Goal: Transaction & Acquisition: Book appointment/travel/reservation

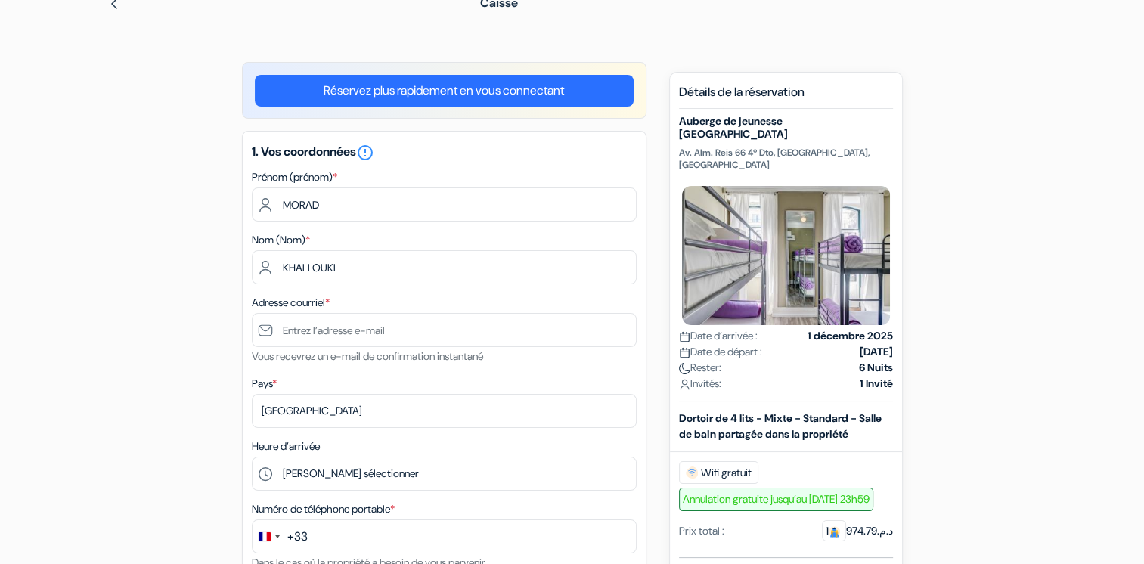
click at [705, 119] on h5 "Auberge de jeunesse [GEOGRAPHIC_DATA]" at bounding box center [786, 128] width 214 height 26
drag, startPoint x: 705, startPoint y: 119, endPoint x: 768, endPoint y: 121, distance: 63.6
click at [765, 121] on h5 "Auberge de jeunesse [GEOGRAPHIC_DATA]" at bounding box center [786, 128] width 214 height 26
click at [837, 121] on h5 "Auberge de jeunesse [GEOGRAPHIC_DATA]" at bounding box center [786, 128] width 214 height 26
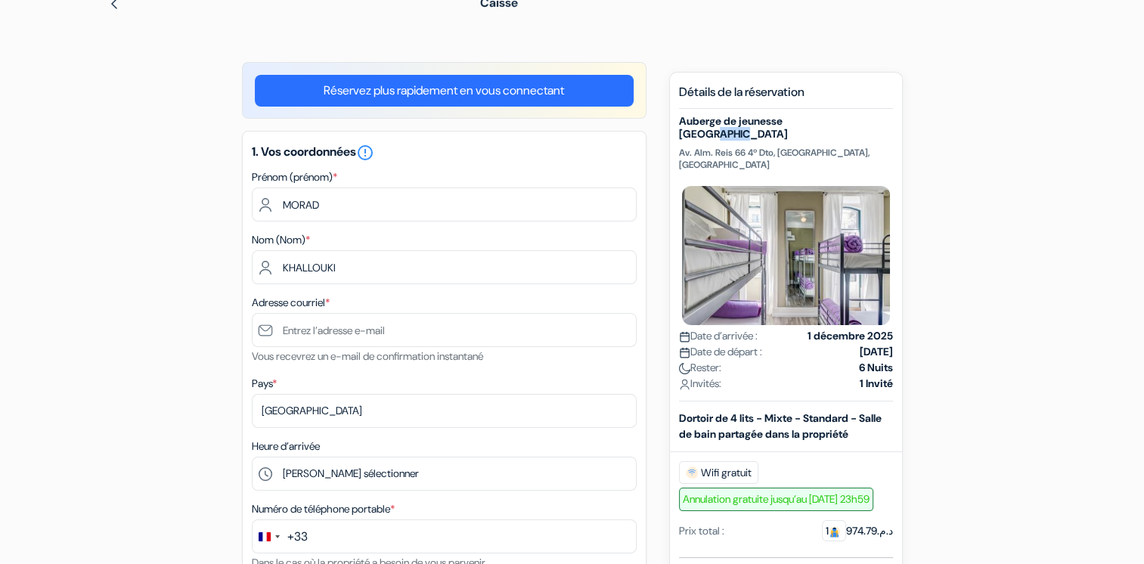
click at [837, 121] on h5 "Auberge de jeunesse [GEOGRAPHIC_DATA]" at bounding box center [786, 128] width 214 height 26
copy div "Auberge de jeunesse [GEOGRAPHIC_DATA]"
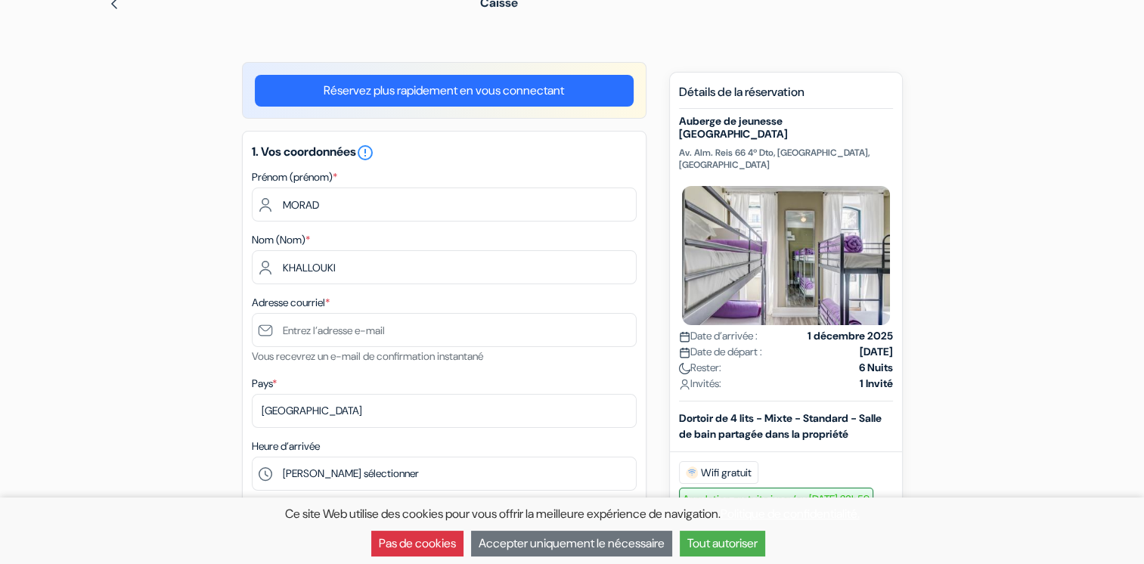
click at [711, 147] on p "Av. Alm. Reis 66 4º Dto, [GEOGRAPHIC_DATA], [GEOGRAPHIC_DATA]" at bounding box center [786, 159] width 214 height 24
copy p "Av. Alm. Reis 66 4º Dto, [GEOGRAPHIC_DATA], [GEOGRAPHIC_DATA]"
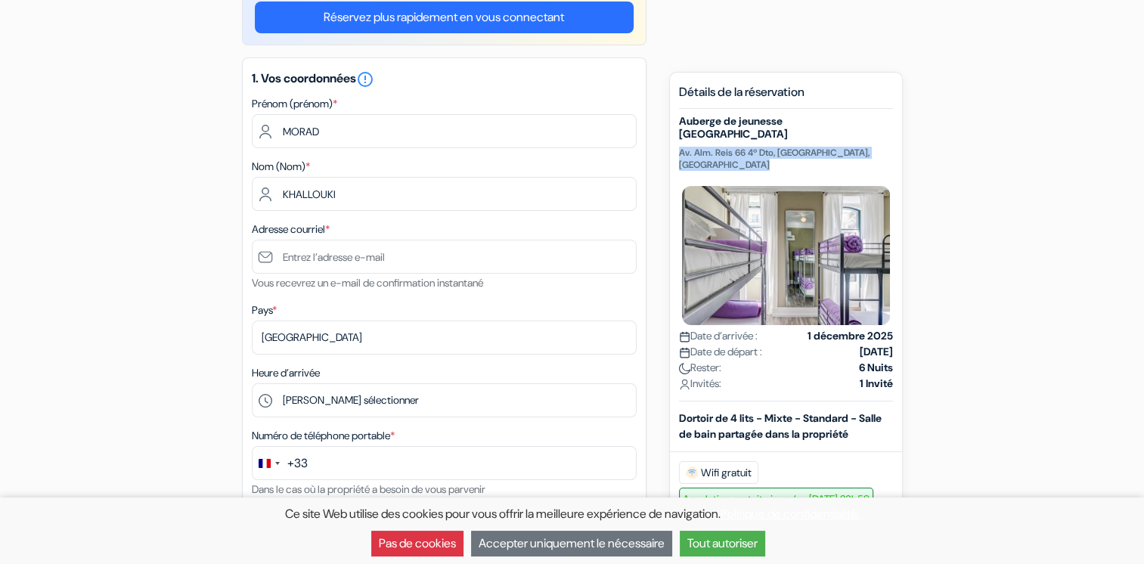
scroll to position [151, 0]
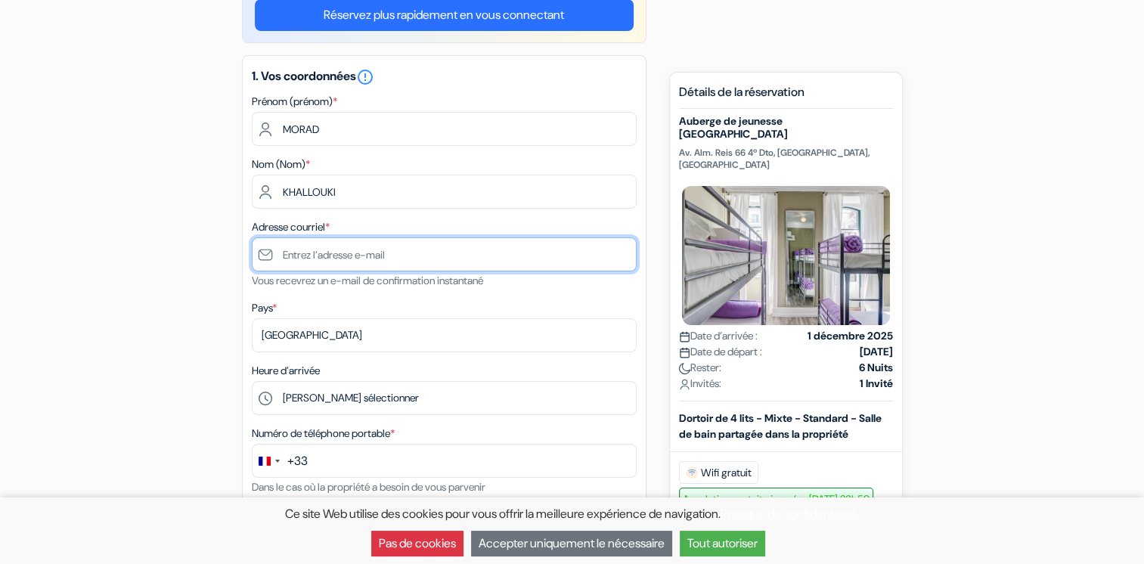
click at [349, 260] on input "text" at bounding box center [444, 254] width 385 height 34
type input "[EMAIL_ADDRESS][DOMAIN_NAME]"
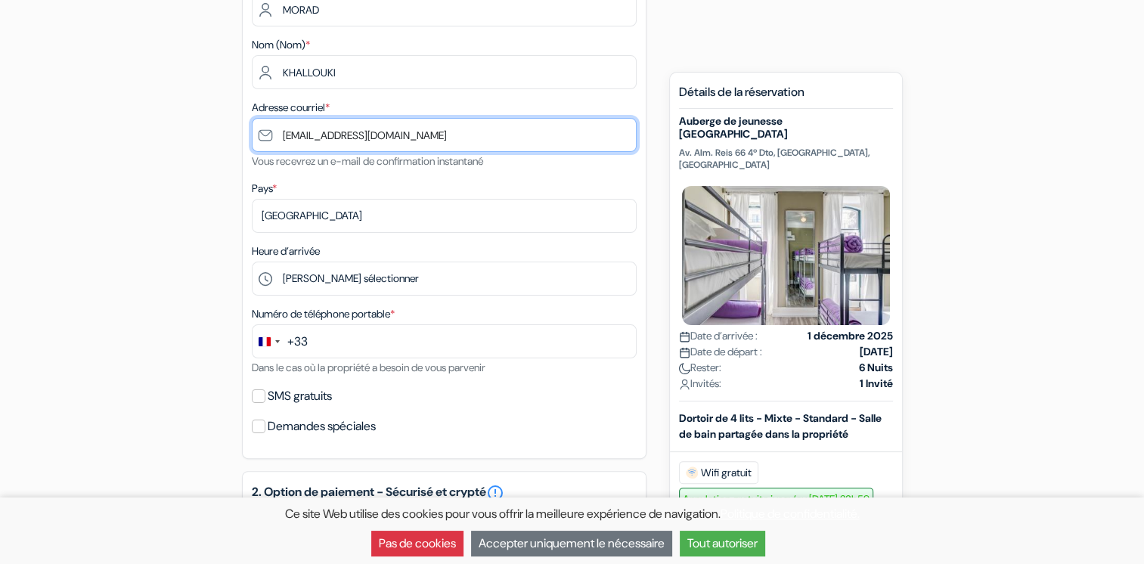
scroll to position [302, 0]
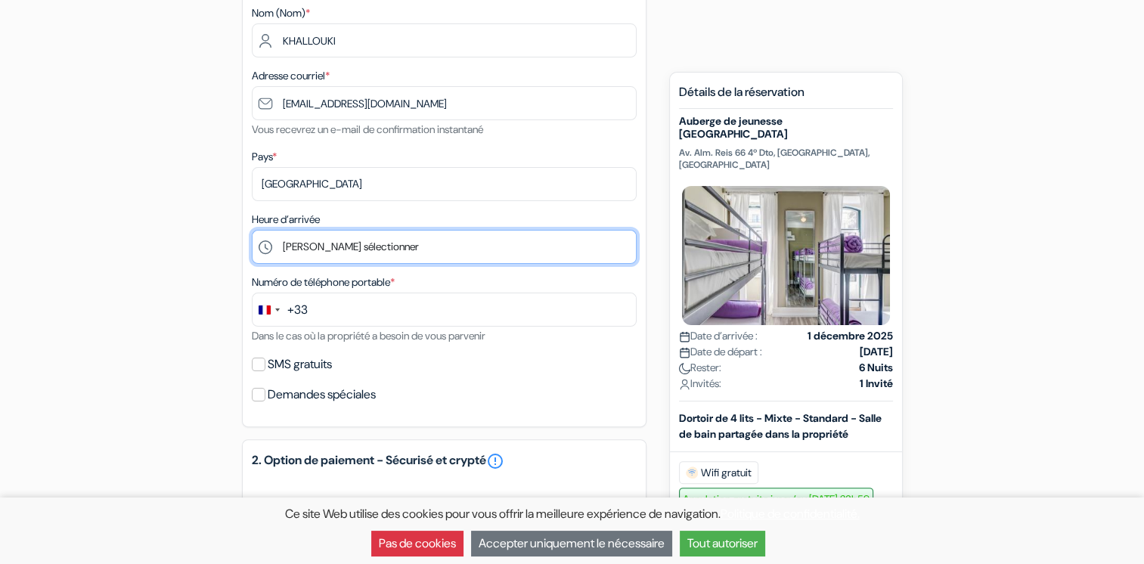
click at [348, 256] on select "Veuillez sélectionner 1:00 2:00 3:00 4:00 5:00 6:00 7:00 8:00 9:00 10:00 11:00 …" at bounding box center [444, 247] width 385 height 34
click at [387, 250] on select "Veuillez sélectionner 1:00 2:00 3:00 4:00 5:00 6:00 7:00 8:00 9:00 10:00 11:00 …" at bounding box center [444, 247] width 385 height 34
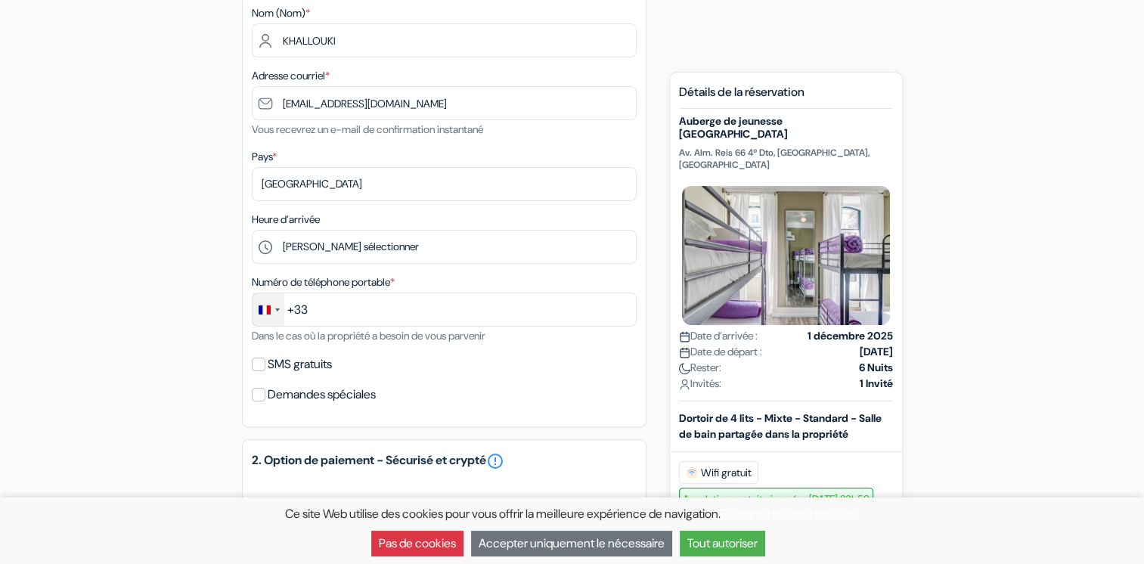
click at [275, 312] on div "Changer de pays, sélectionné France (+33)" at bounding box center [277, 309] width 5 height 3
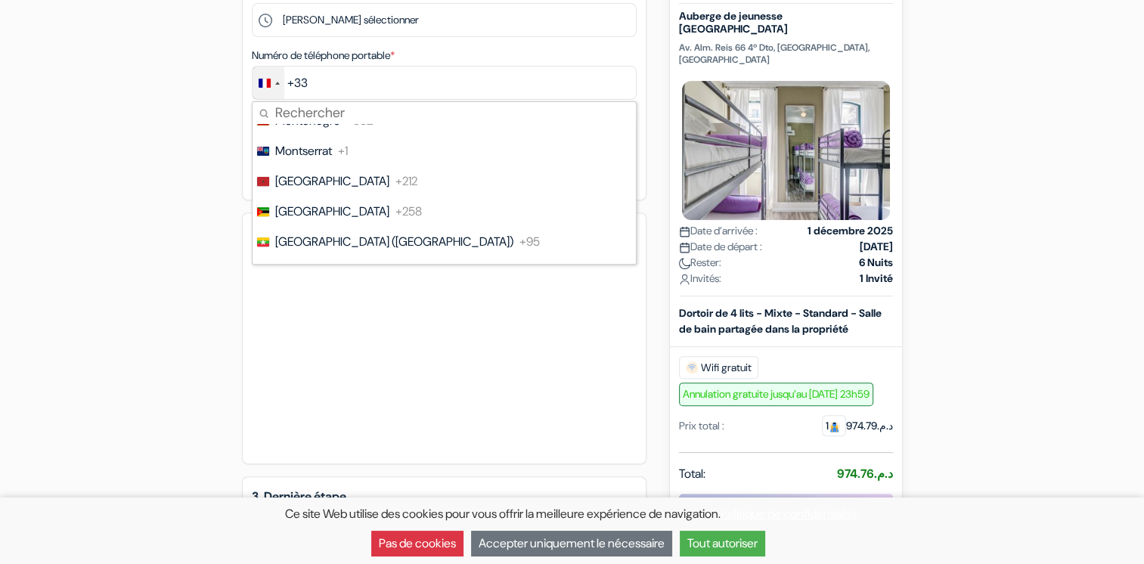
scroll to position [4385, 0]
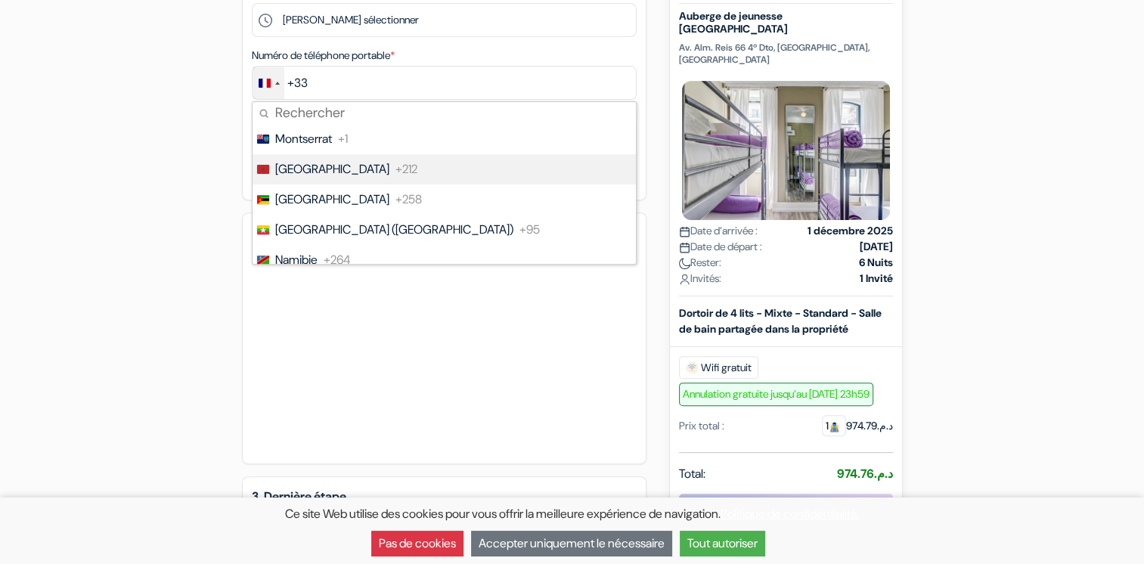
click at [395, 176] on span "+212" at bounding box center [406, 169] width 22 height 18
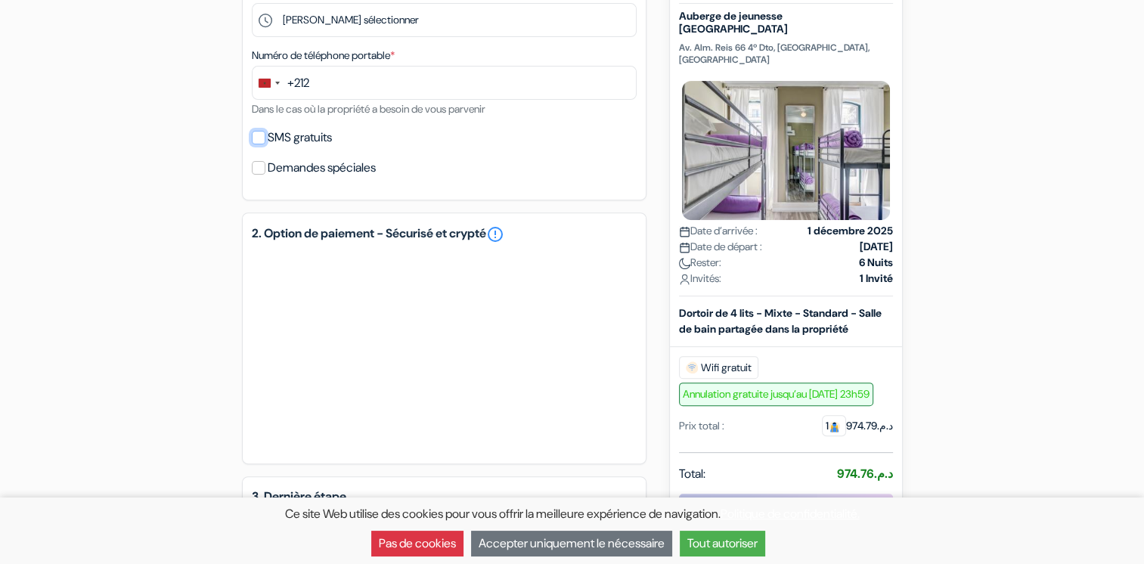
click at [264, 139] on input "SMS gratuits" at bounding box center [259, 138] width 14 height 14
checkbox input "true"
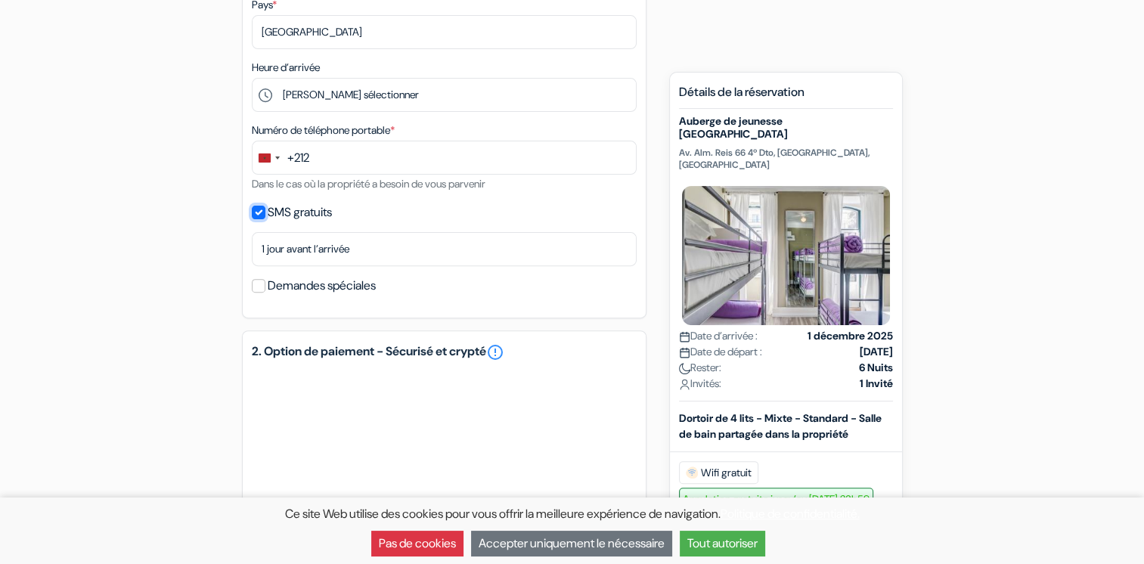
scroll to position [454, 0]
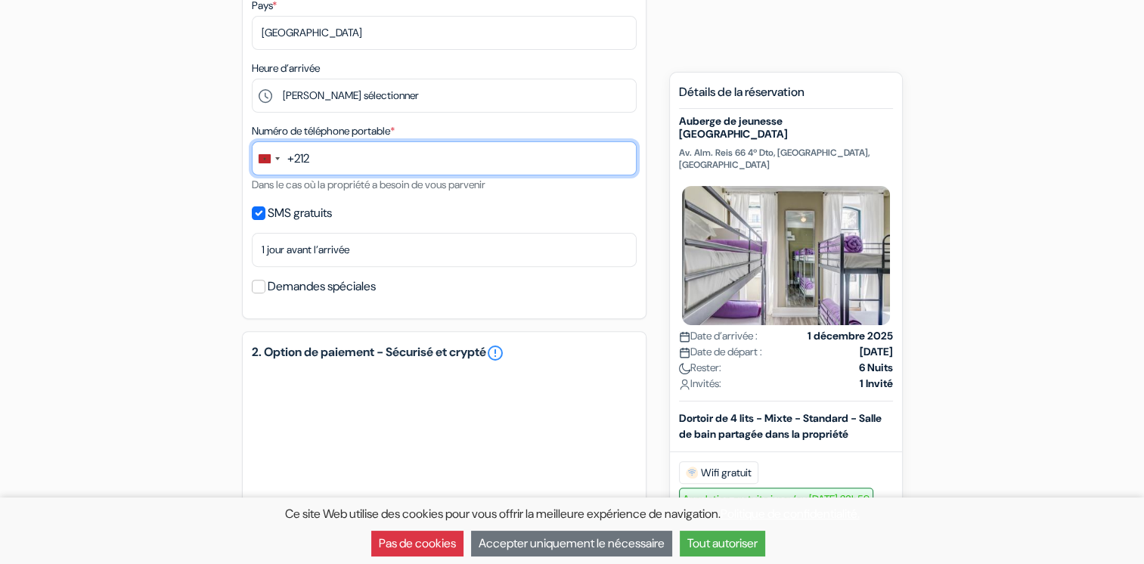
click at [358, 163] on input "text" at bounding box center [444, 158] width 385 height 34
type input "D"
click at [348, 159] on input "7" at bounding box center [444, 158] width 385 height 34
click at [378, 159] on input "7" at bounding box center [444, 158] width 385 height 34
type input "[PHONE_NUMBER]"
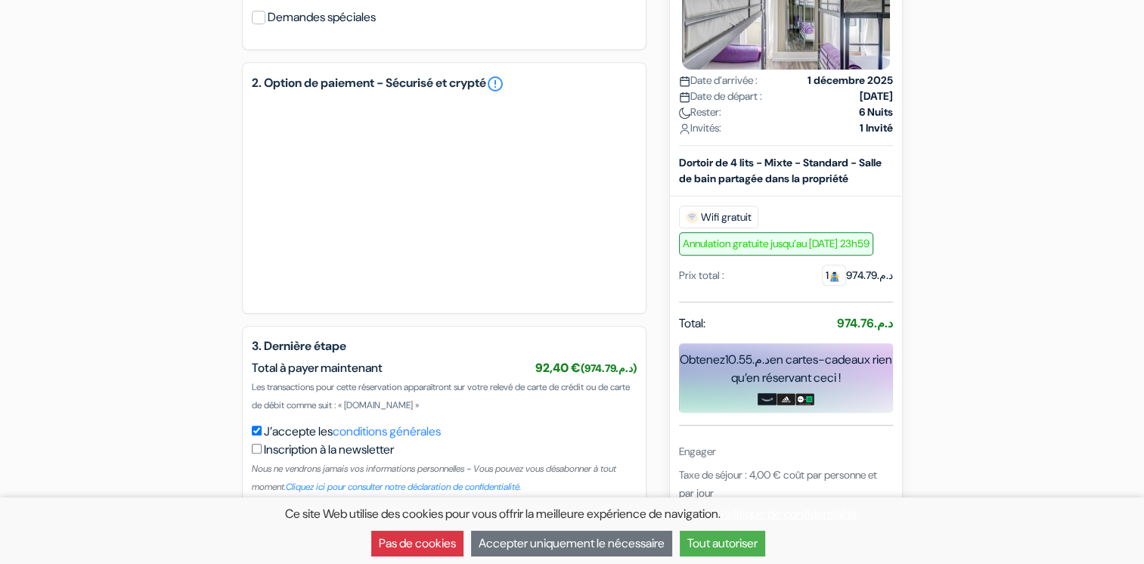
scroll to position [735, 0]
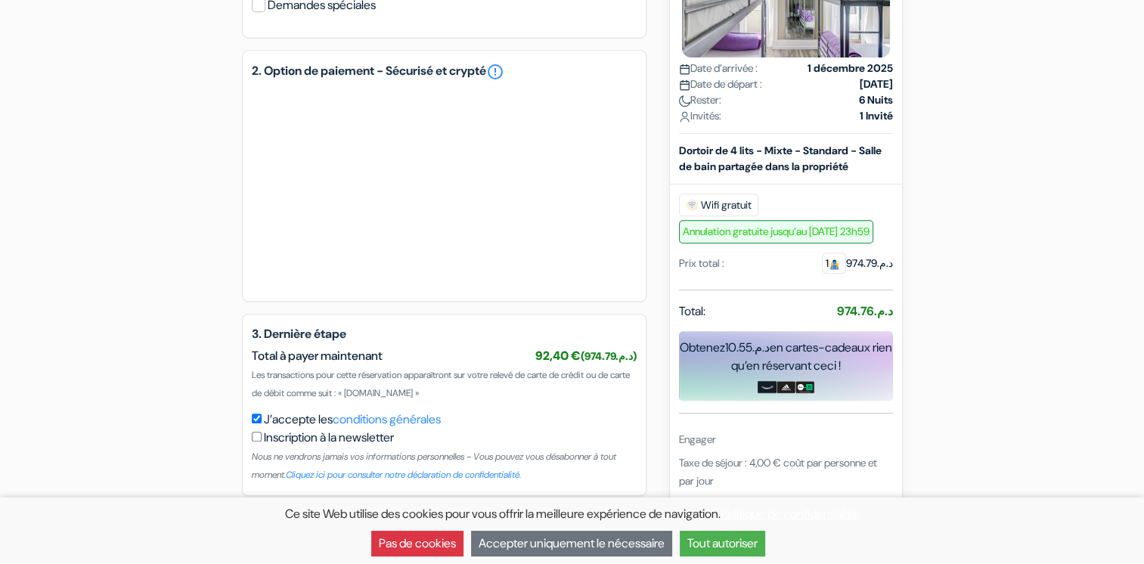
click at [254, 432] on input "checkbox" at bounding box center [257, 437] width 10 height 10
checkbox input "true"
click at [748, 550] on button "Tout autoriser" at bounding box center [722, 544] width 85 height 26
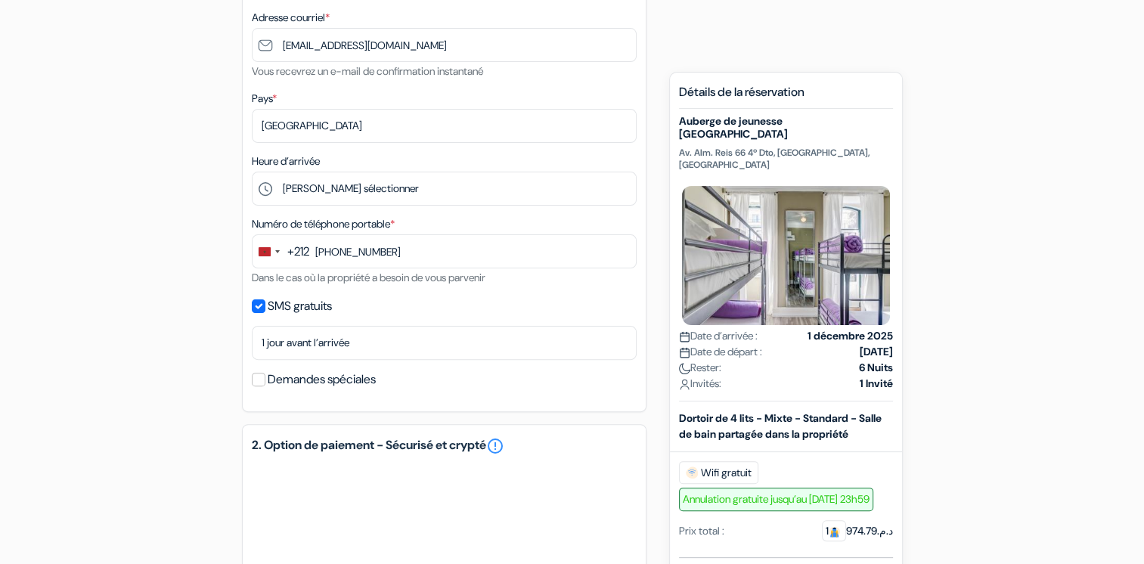
scroll to position [357, 0]
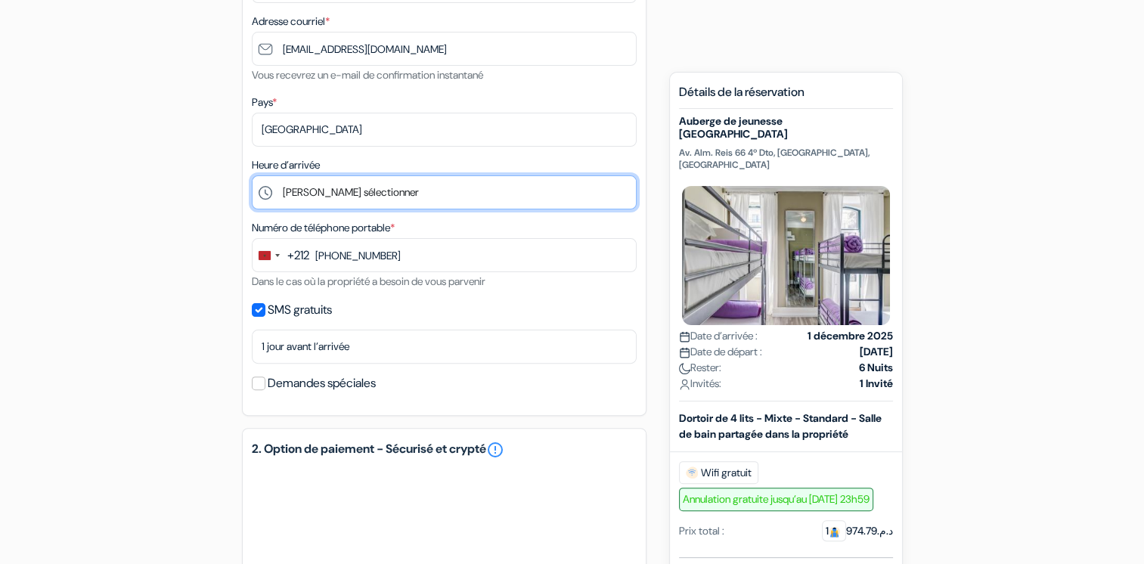
click at [469, 200] on select "Veuillez sélectionner 1:00 2:00 3:00 4:00 5:00 6:00 7:00 8:00 9:00 10:00 11:00 …" at bounding box center [444, 192] width 385 height 34
click at [469, 199] on select "Veuillez sélectionner 1:00 2:00 3:00 4:00 5:00 6:00 7:00 8:00 9:00 10:00 11:00 …" at bounding box center [444, 192] width 385 height 34
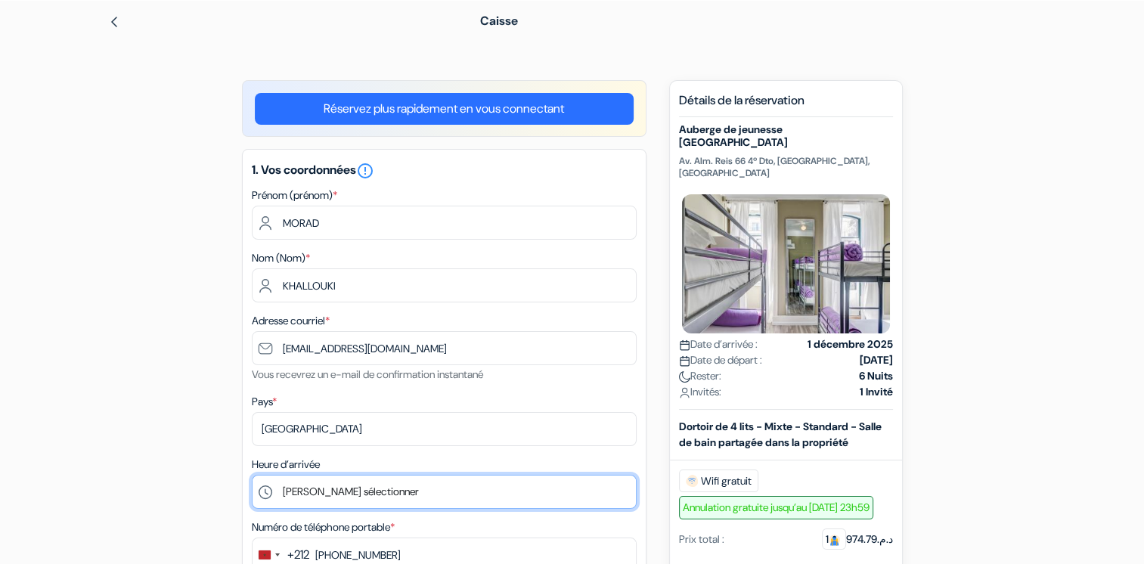
scroll to position [0, 0]
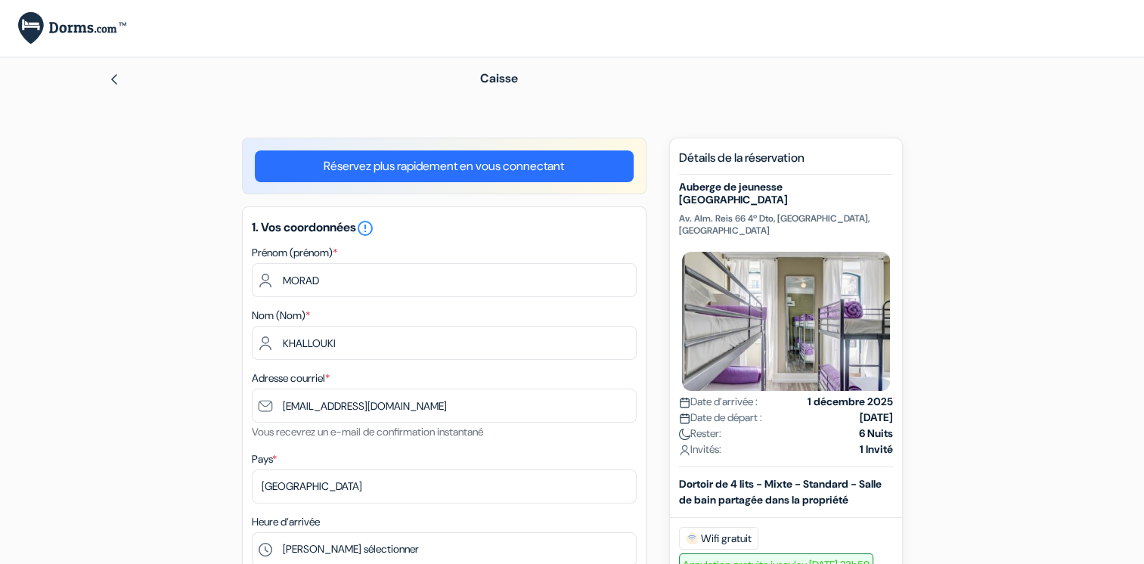
click at [496, 165] on link "Réservez plus rapidement en vous connectant" at bounding box center [444, 166] width 379 height 32
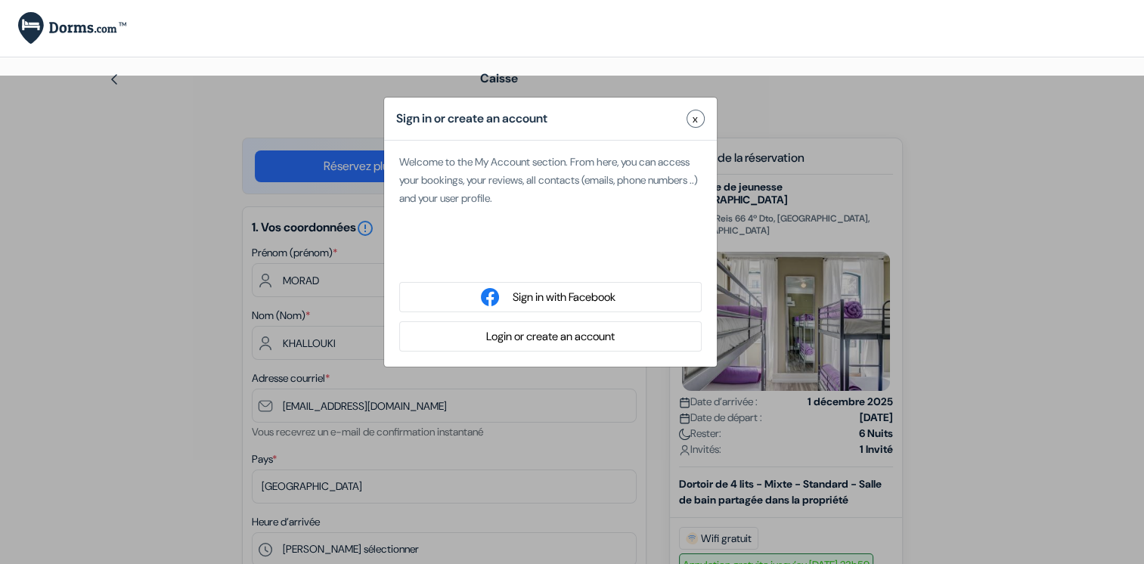
click at [693, 111] on span "x" at bounding box center [695, 119] width 5 height 16
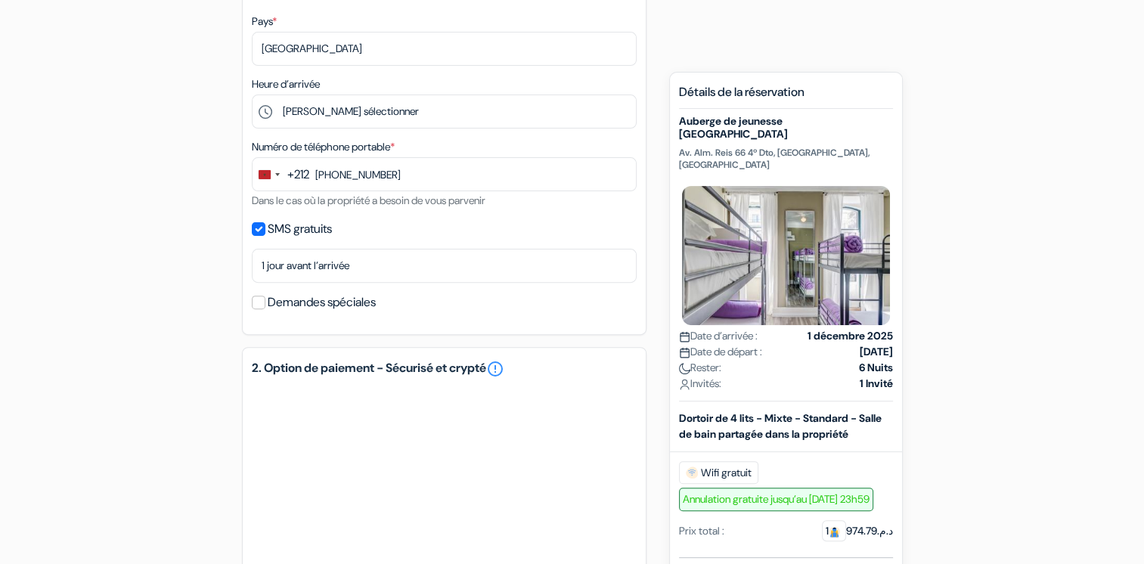
scroll to position [454, 0]
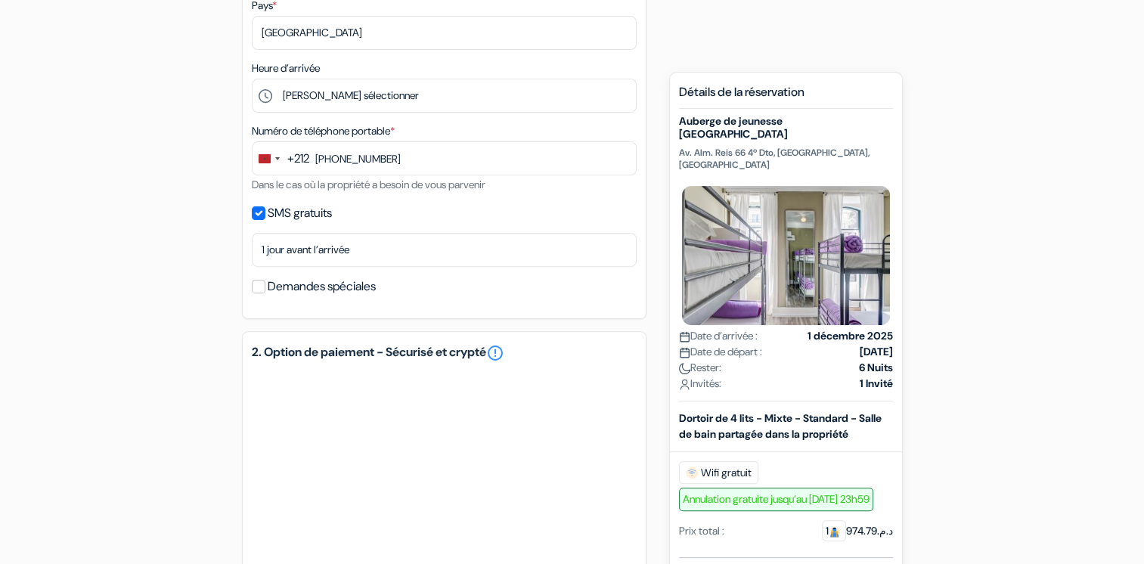
click at [294, 290] on label "Demandes spéciales" at bounding box center [322, 286] width 108 height 21
click at [265, 290] on input "Demandes spéciales" at bounding box center [259, 287] width 14 height 14
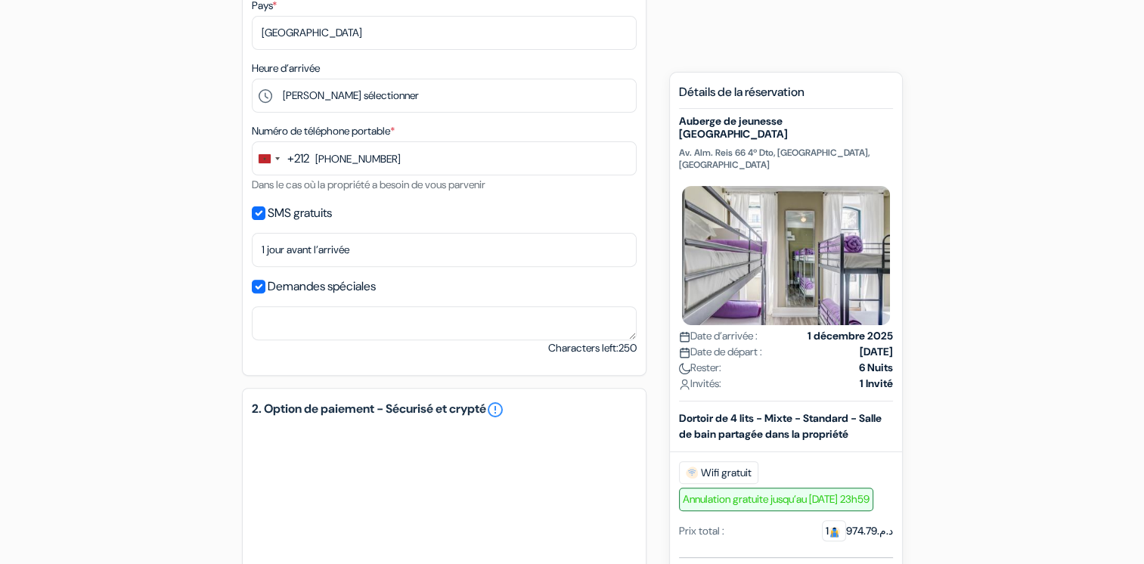
click at [273, 289] on label "Demandes spéciales" at bounding box center [322, 286] width 108 height 21
click at [265, 289] on input "Demandes spéciales" at bounding box center [259, 287] width 14 height 14
checkbox input "false"
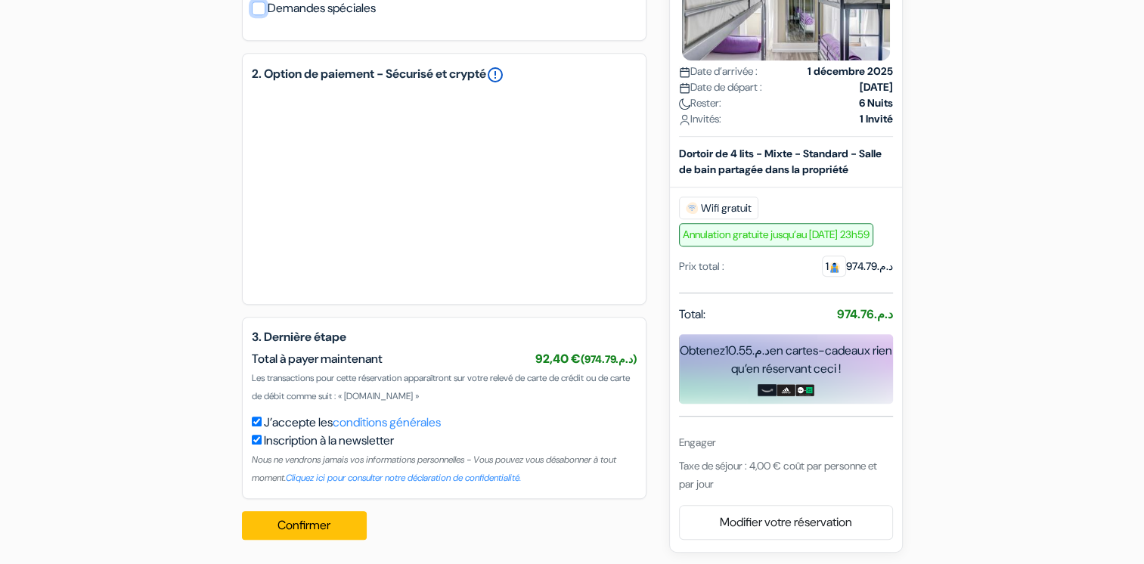
scroll to position [735, 0]
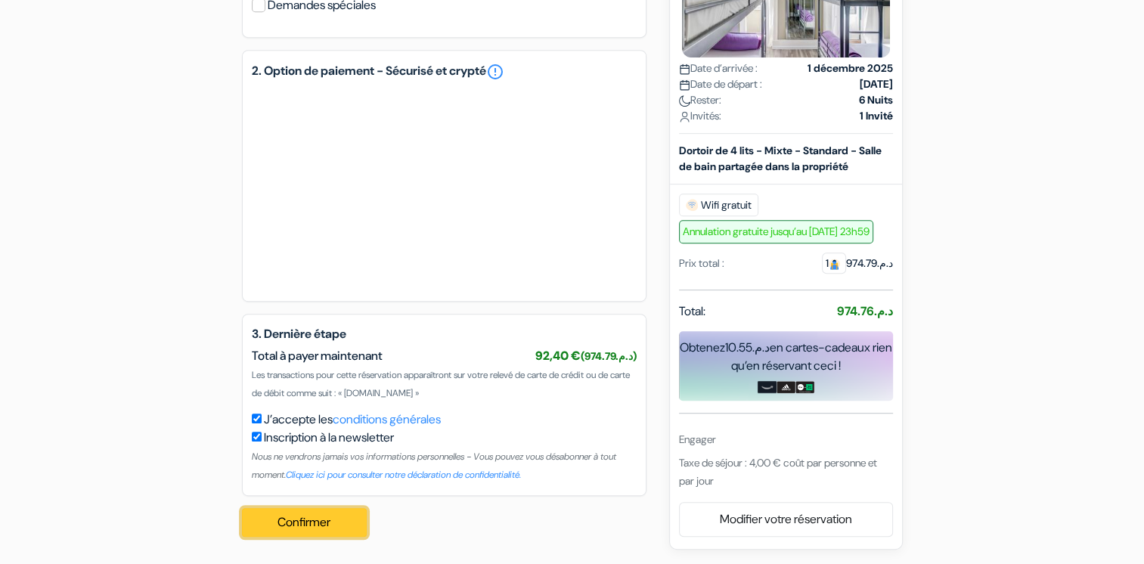
click at [330, 520] on font "Confirmer" at bounding box center [303, 522] width 53 height 16
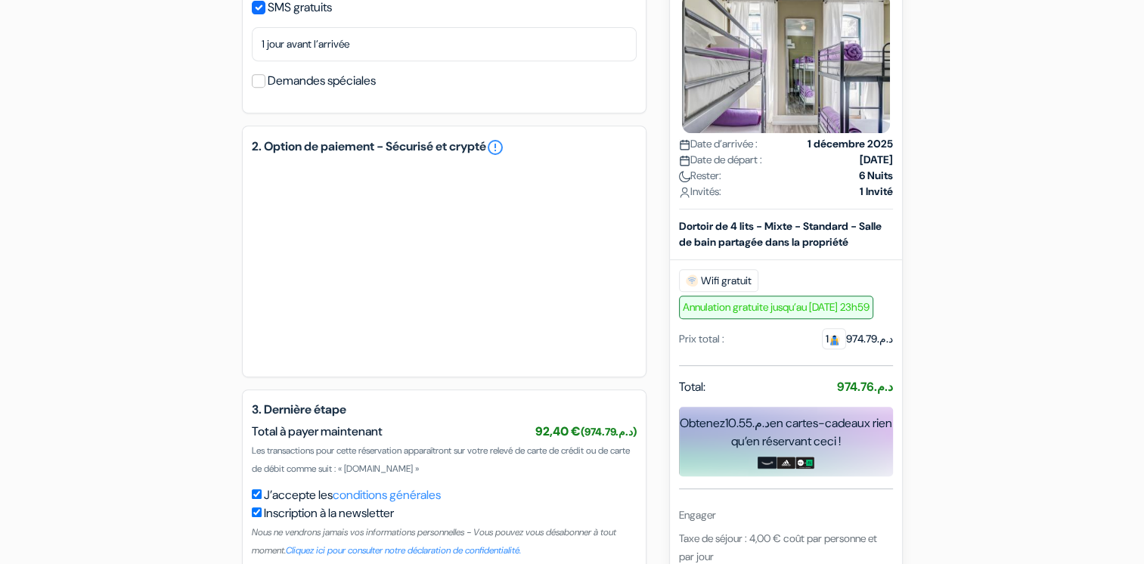
scroll to position [753, 0]
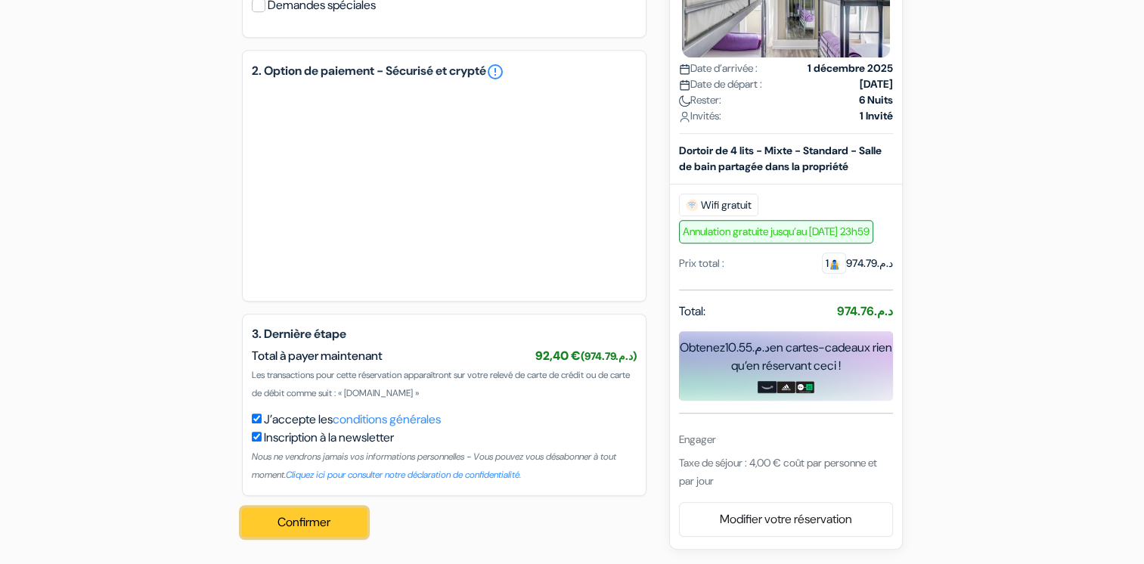
click at [318, 516] on font "Confirmer" at bounding box center [303, 522] width 53 height 16
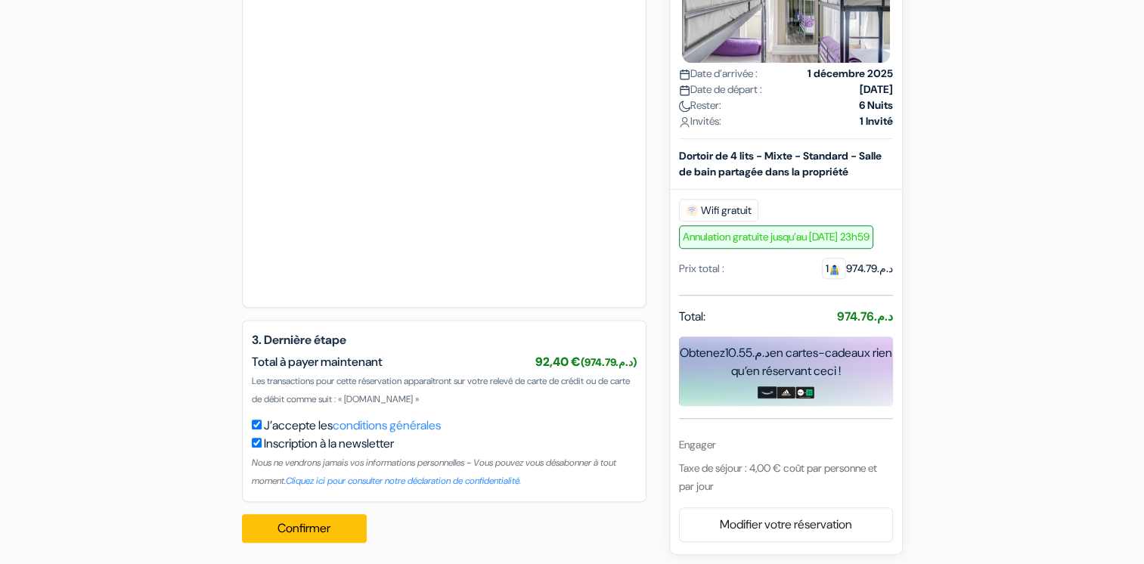
scroll to position [986, 0]
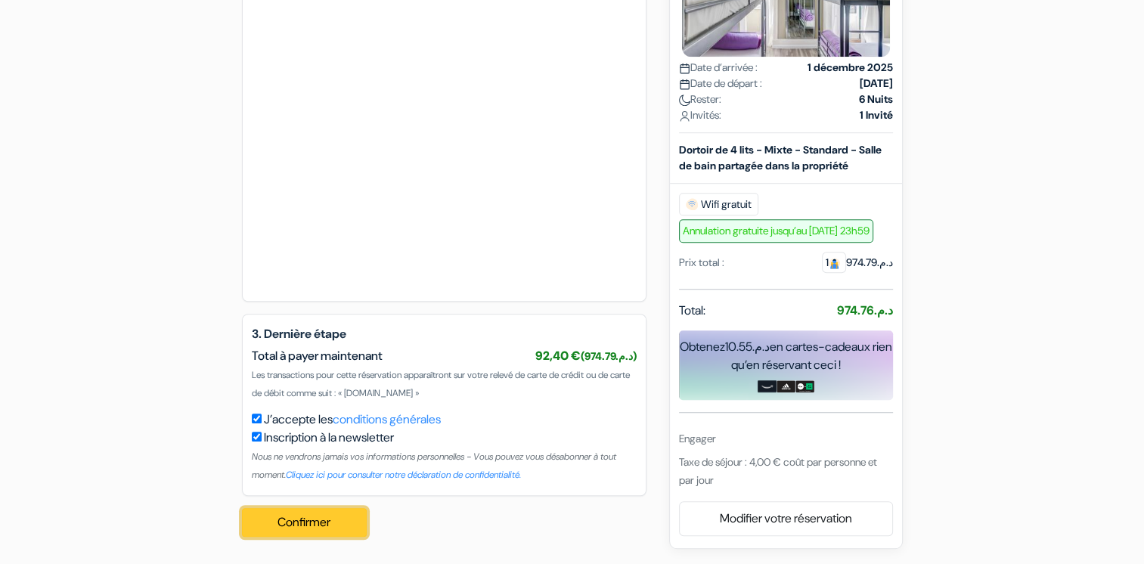
click at [296, 525] on font "Confirmer" at bounding box center [303, 522] width 53 height 16
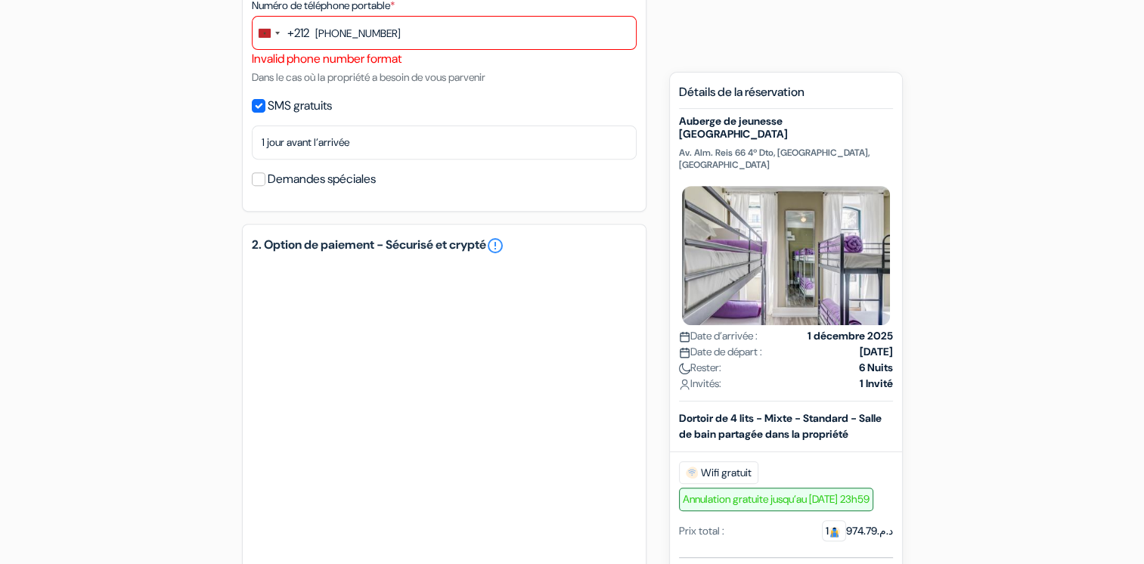
scroll to position [532, 0]
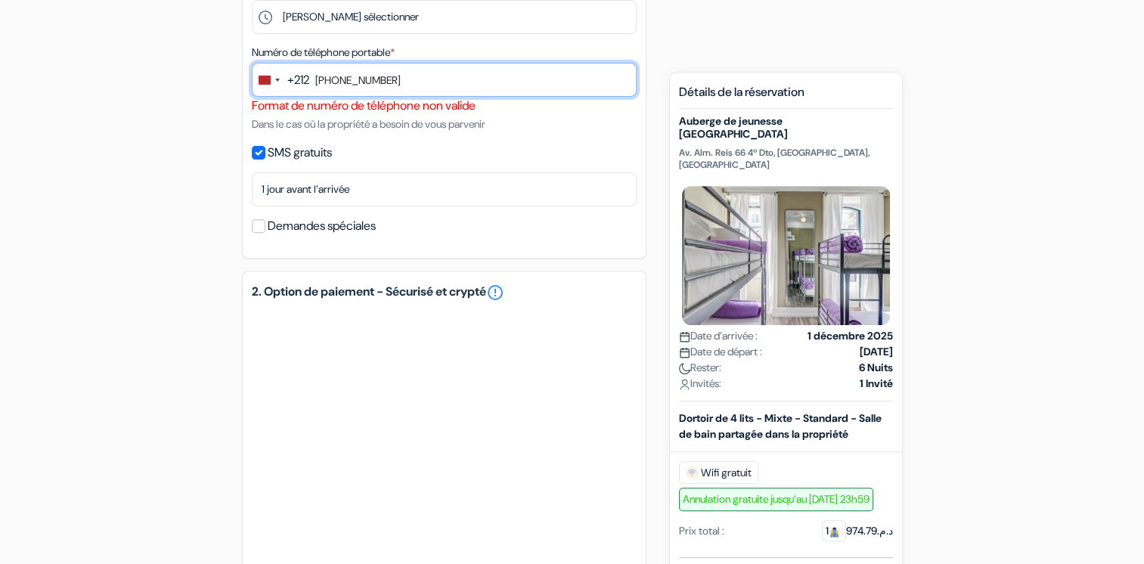
click at [336, 79] on input "[PHONE_NUMBER]" at bounding box center [444, 80] width 385 height 34
drag, startPoint x: 336, startPoint y: 79, endPoint x: 315, endPoint y: 86, distance: 23.0
click at [315, 86] on input "[PHONE_NUMBER]" at bounding box center [444, 80] width 385 height 34
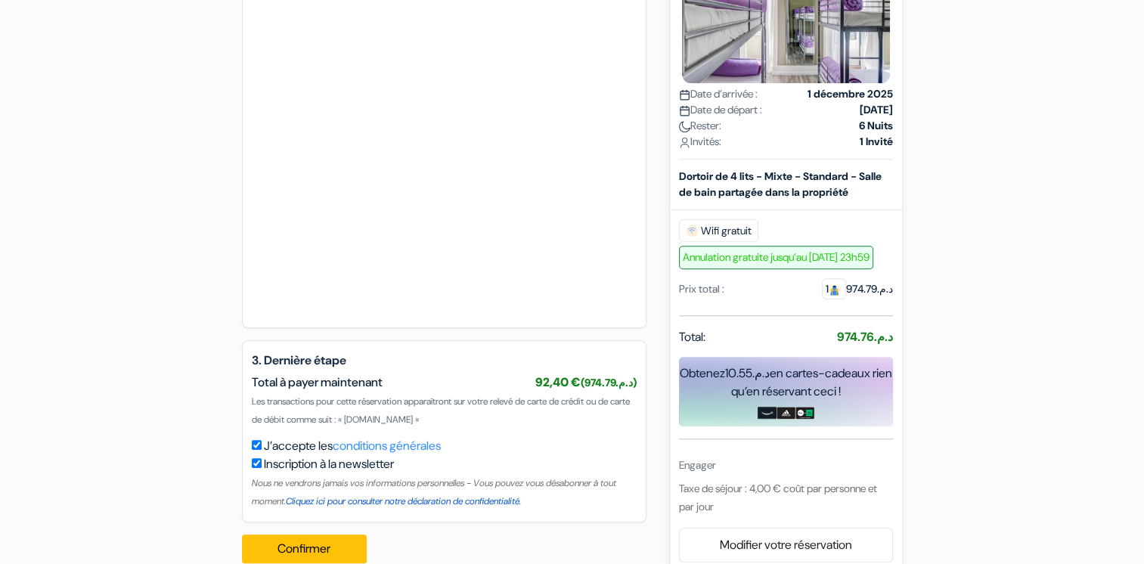
scroll to position [986, 0]
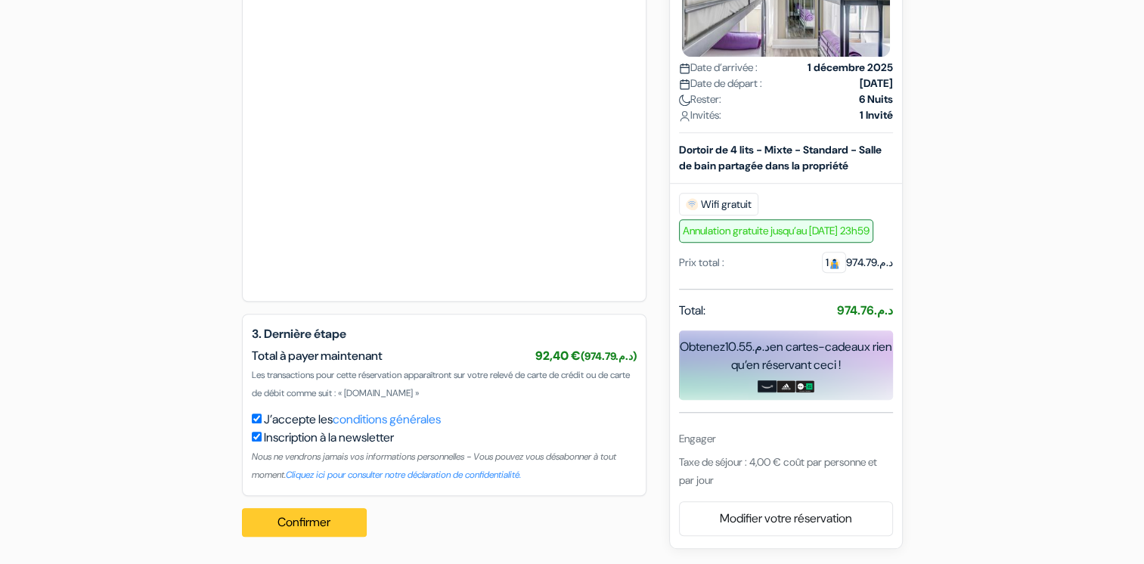
type input "707854888"
click at [338, 522] on button "Confirmer Loading..." at bounding box center [305, 522] width 126 height 29
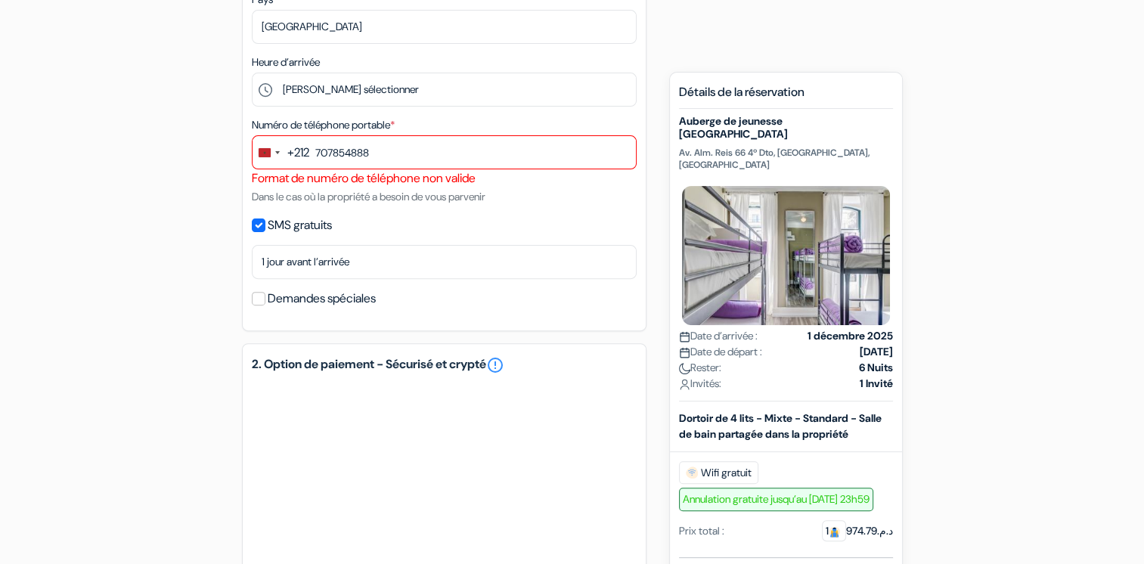
scroll to position [381, 0]
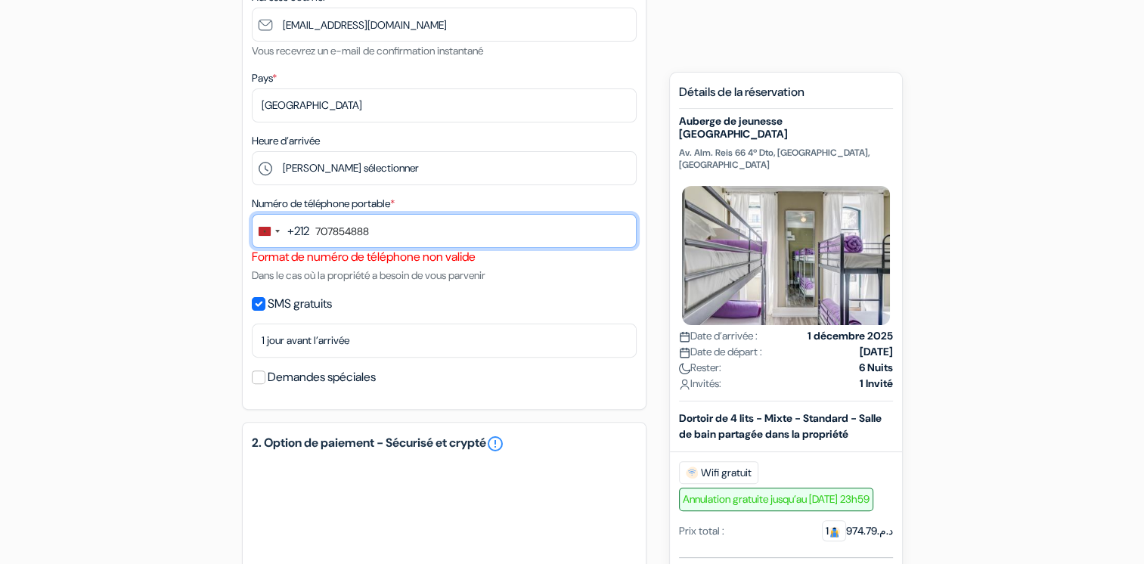
drag, startPoint x: 314, startPoint y: 230, endPoint x: 457, endPoint y: 238, distance: 143.9
click at [457, 238] on input "707854888" at bounding box center [444, 231] width 385 height 34
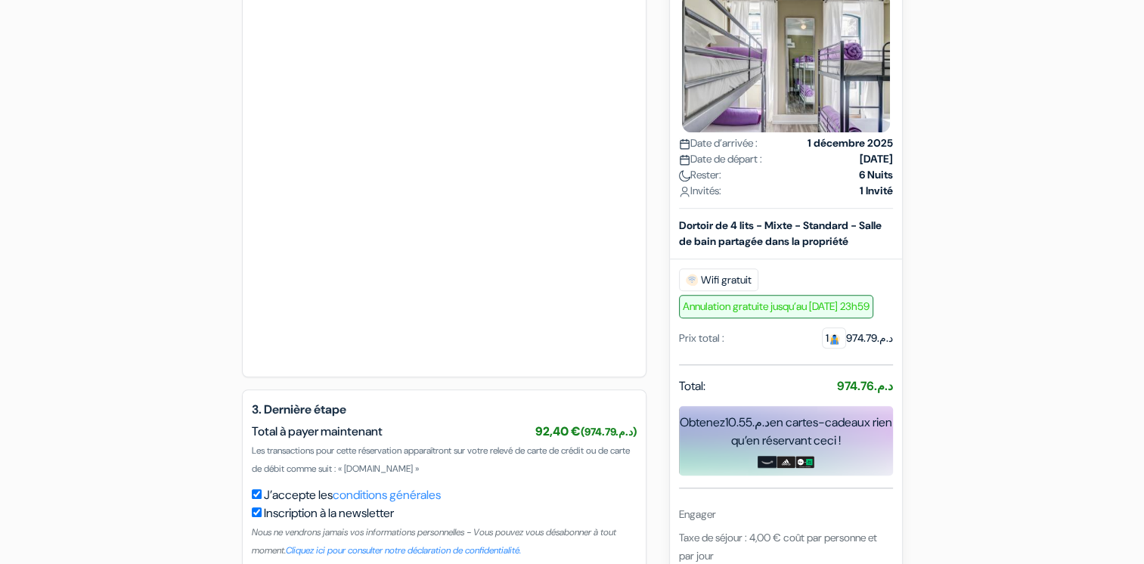
scroll to position [986, 0]
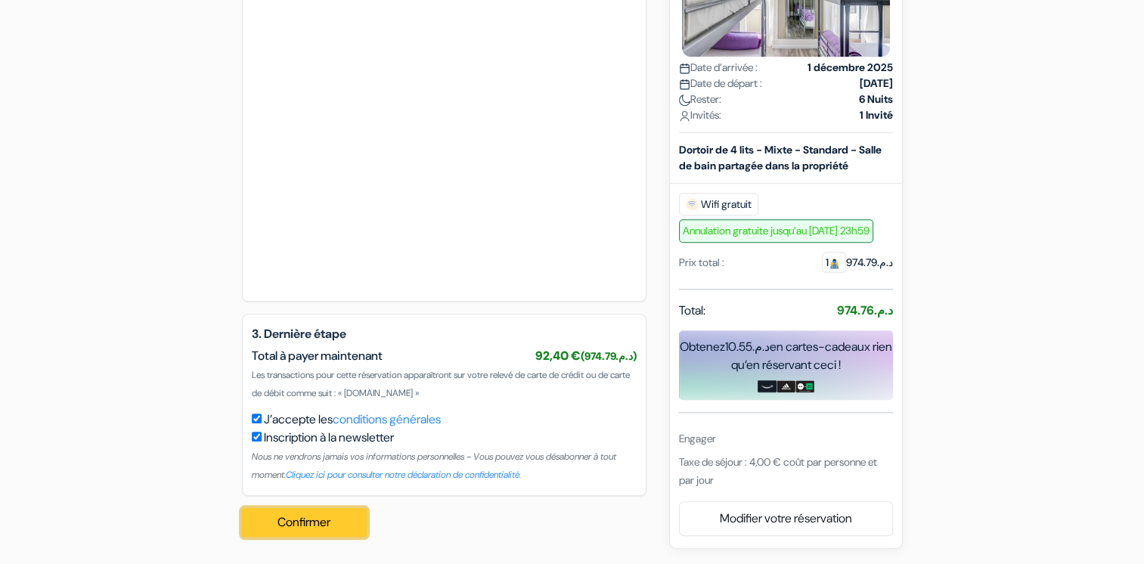
click at [296, 527] on font "Confirmer" at bounding box center [303, 522] width 53 height 16
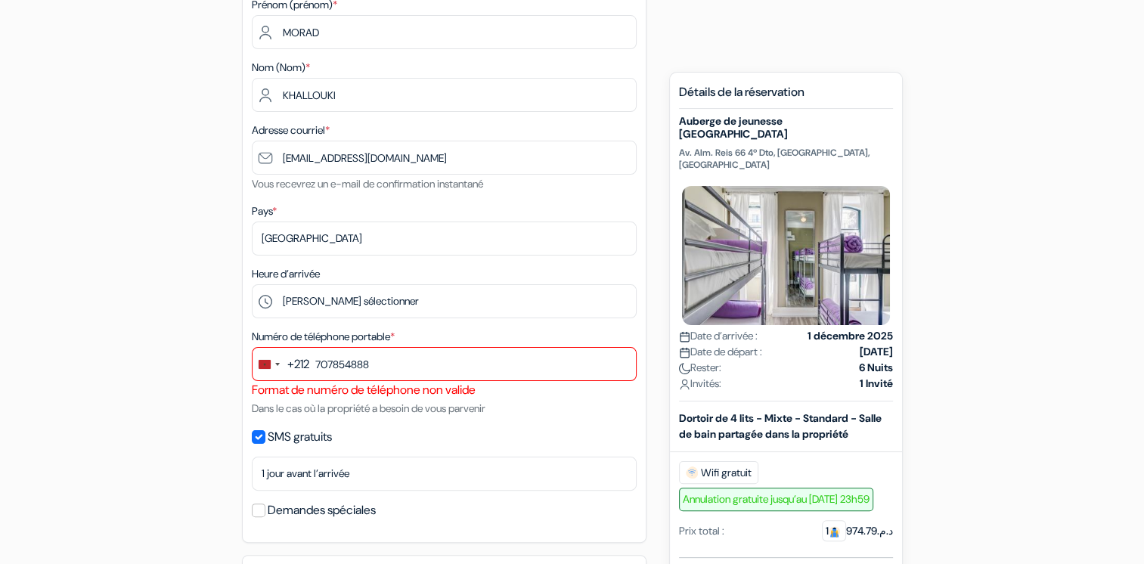
scroll to position [230, 0]
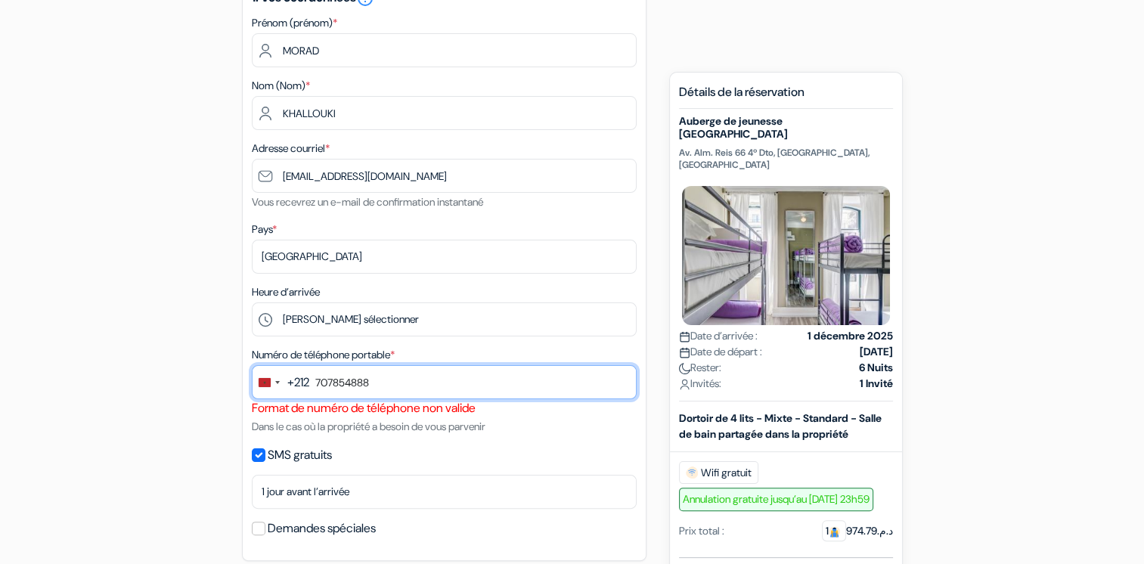
click at [324, 383] on input "707854888" at bounding box center [444, 382] width 385 height 34
click at [318, 384] on input "707854888" at bounding box center [444, 382] width 385 height 34
click at [315, 380] on input "707854888" at bounding box center [444, 382] width 385 height 34
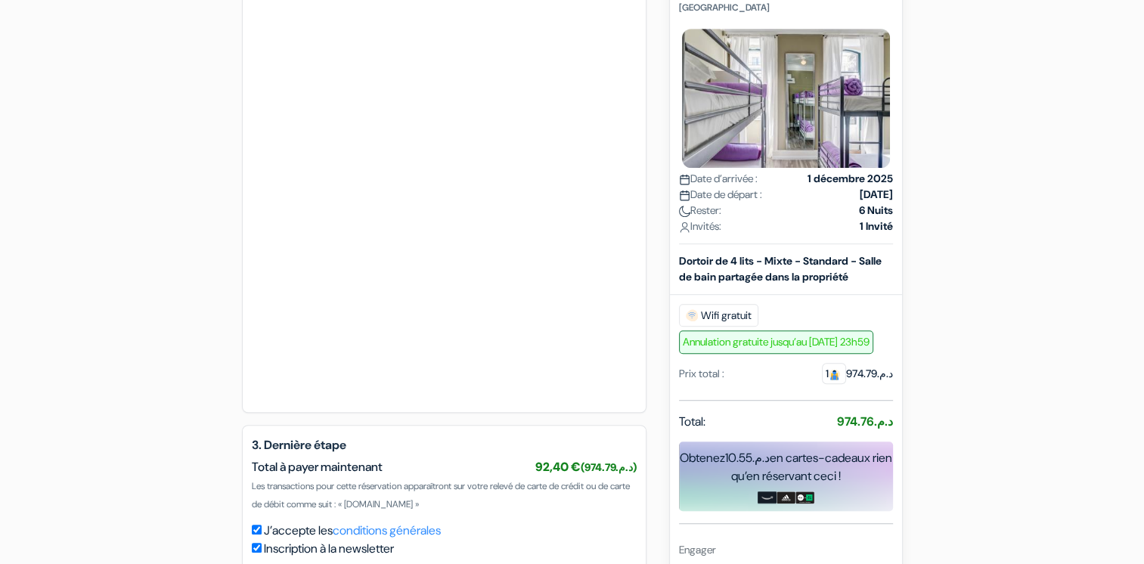
scroll to position [986, 0]
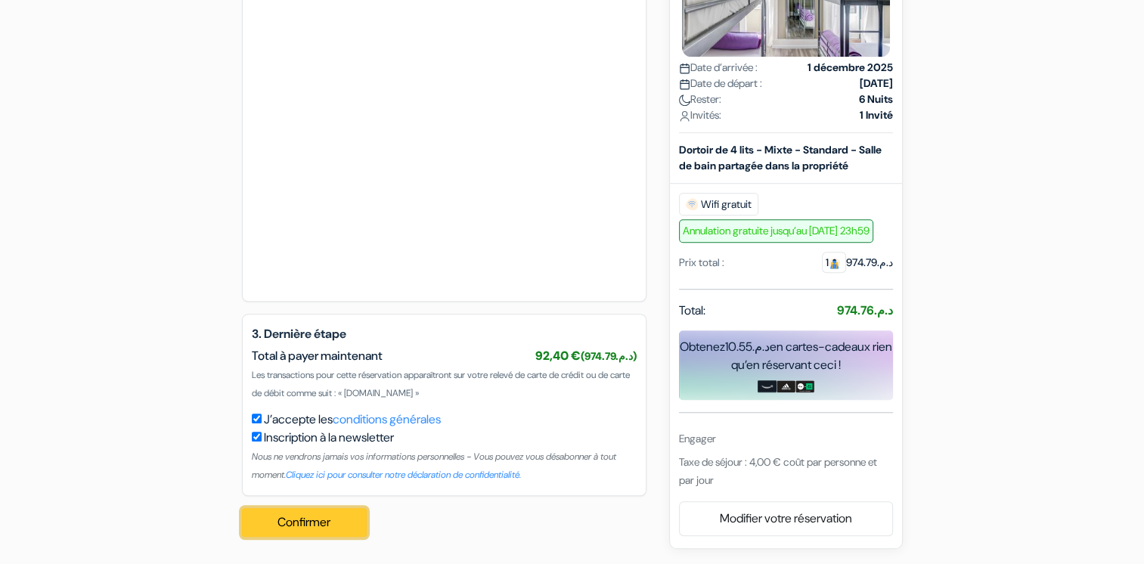
click at [337, 523] on button "Confirmer Loading..." at bounding box center [305, 522] width 126 height 29
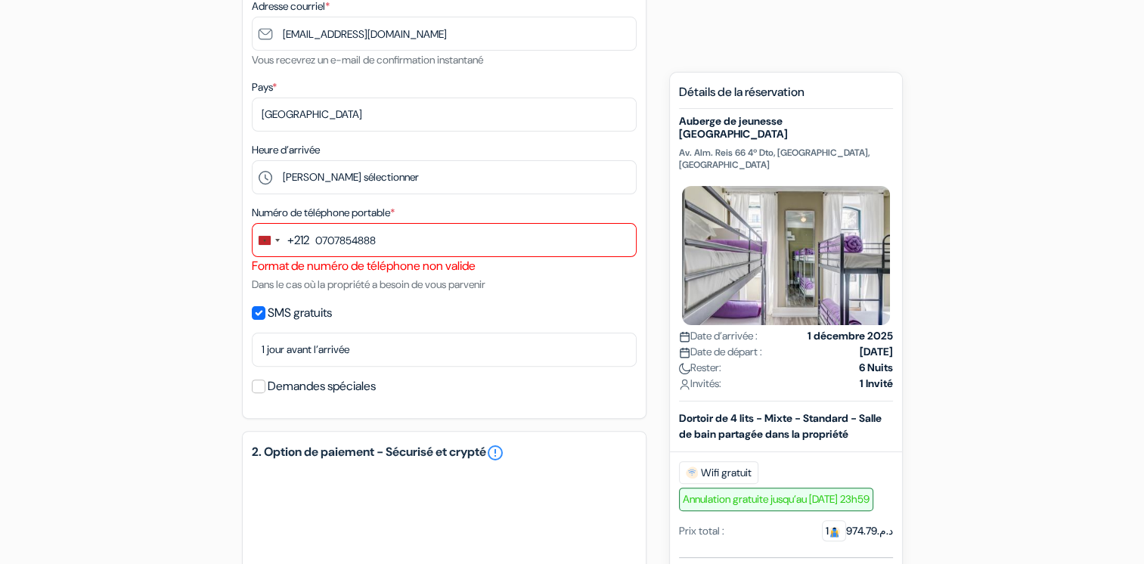
scroll to position [378, 0]
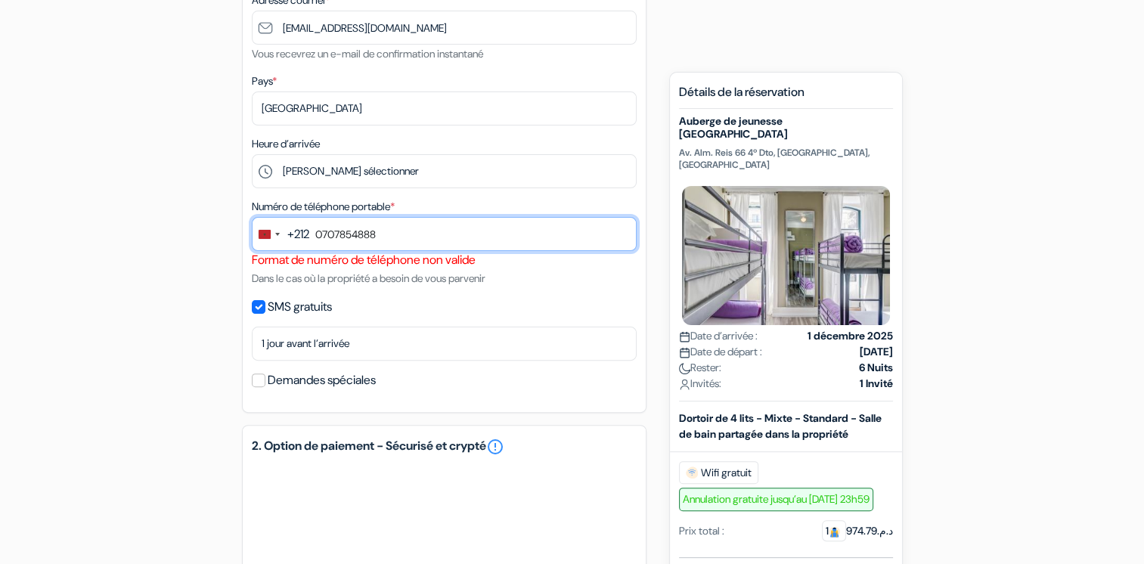
click at [369, 236] on input "0707854888" at bounding box center [444, 234] width 385 height 34
type input "8"
click at [380, 246] on input "8" at bounding box center [444, 234] width 385 height 34
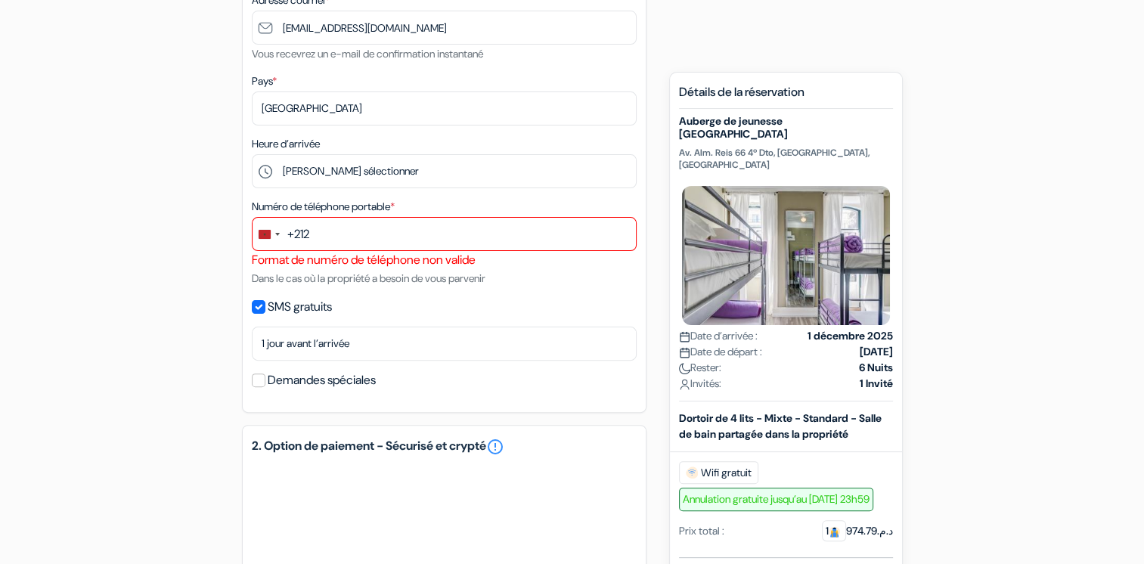
click at [295, 237] on div "+212" at bounding box center [298, 234] width 22 height 18
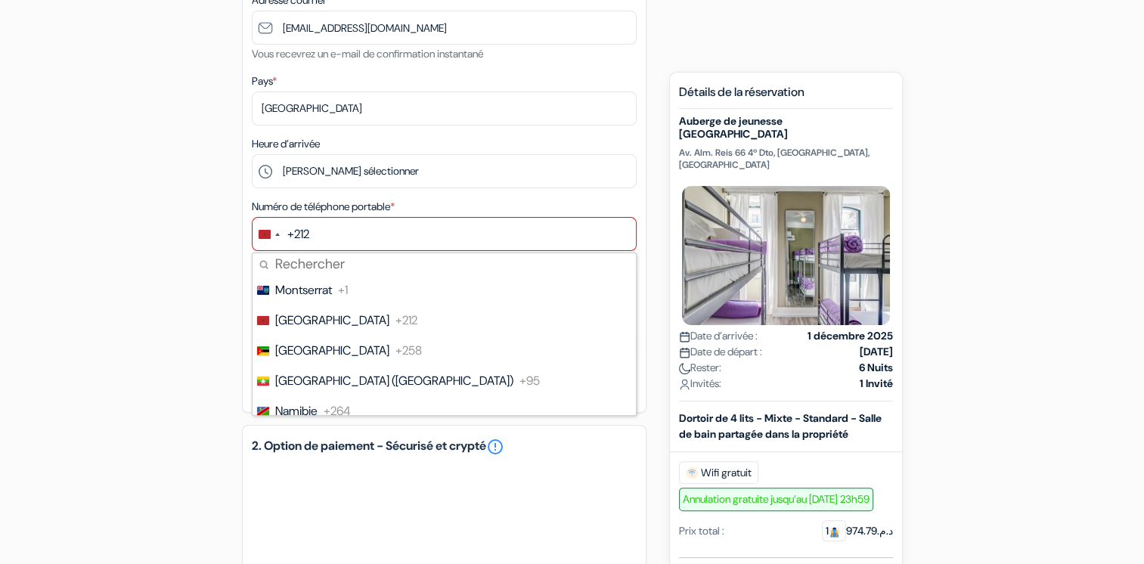
scroll to position [0, 0]
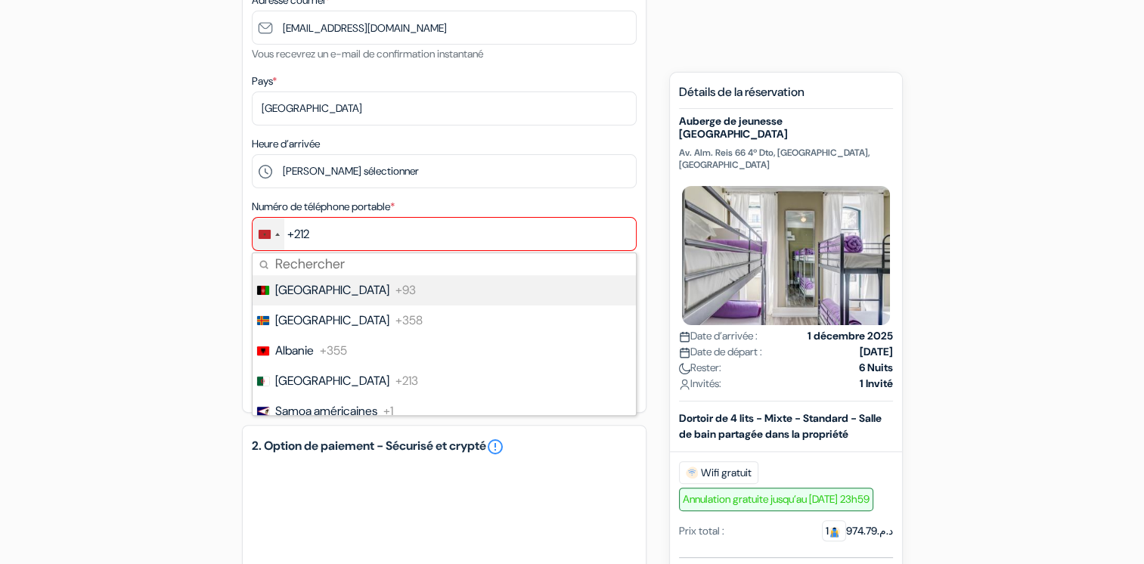
click at [289, 272] on input "Rechercher" at bounding box center [444, 264] width 383 height 22
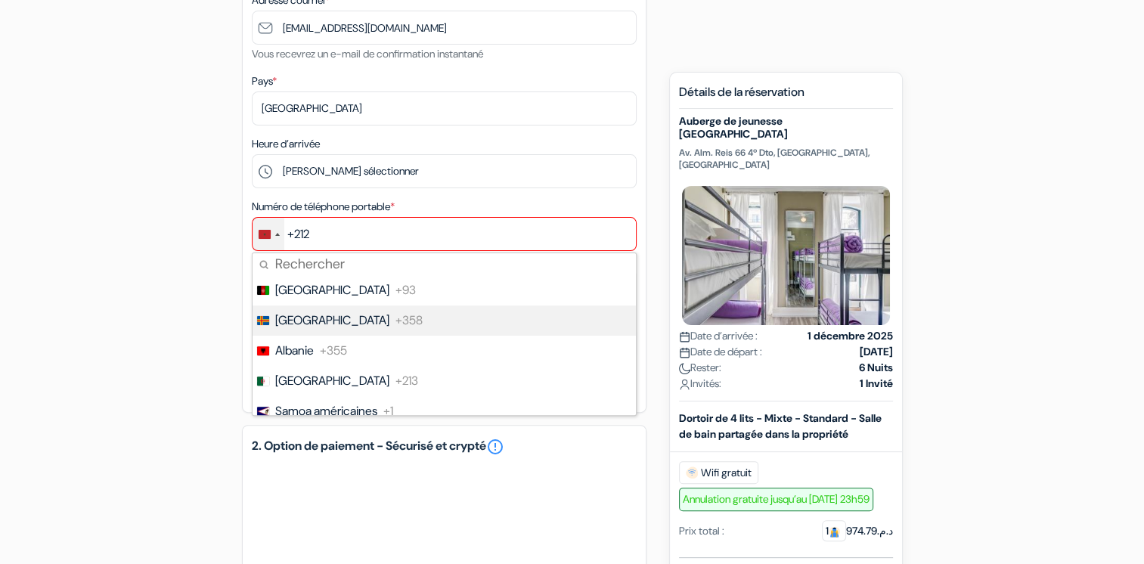
click at [287, 315] on span "[GEOGRAPHIC_DATA]" at bounding box center [332, 321] width 114 height 18
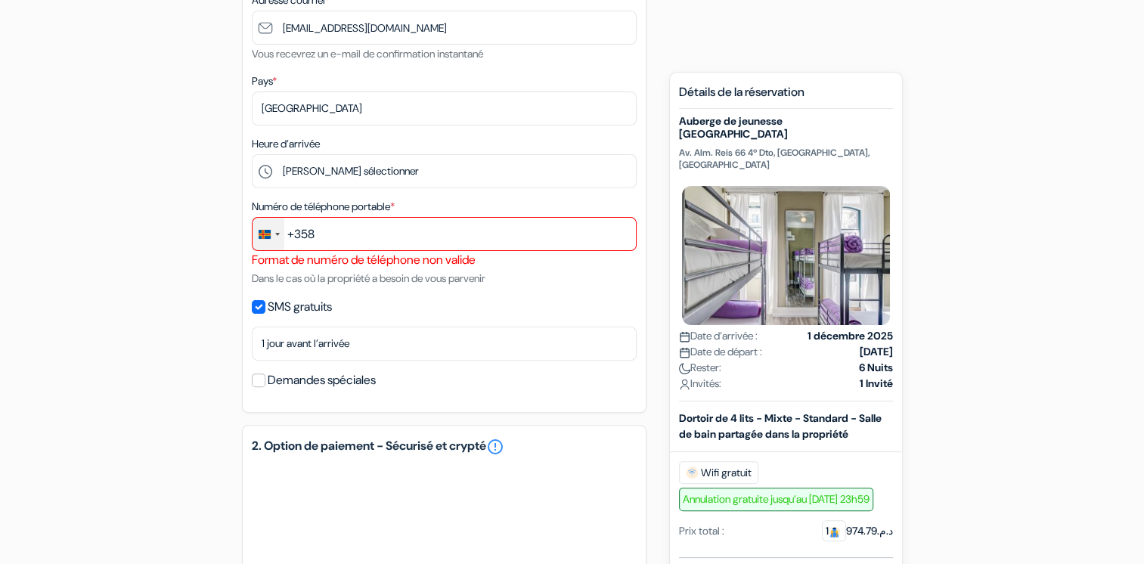
click at [281, 229] on div "Changer de pays, sélectionné Îles Åland (+358)" at bounding box center [269, 234] width 32 height 33
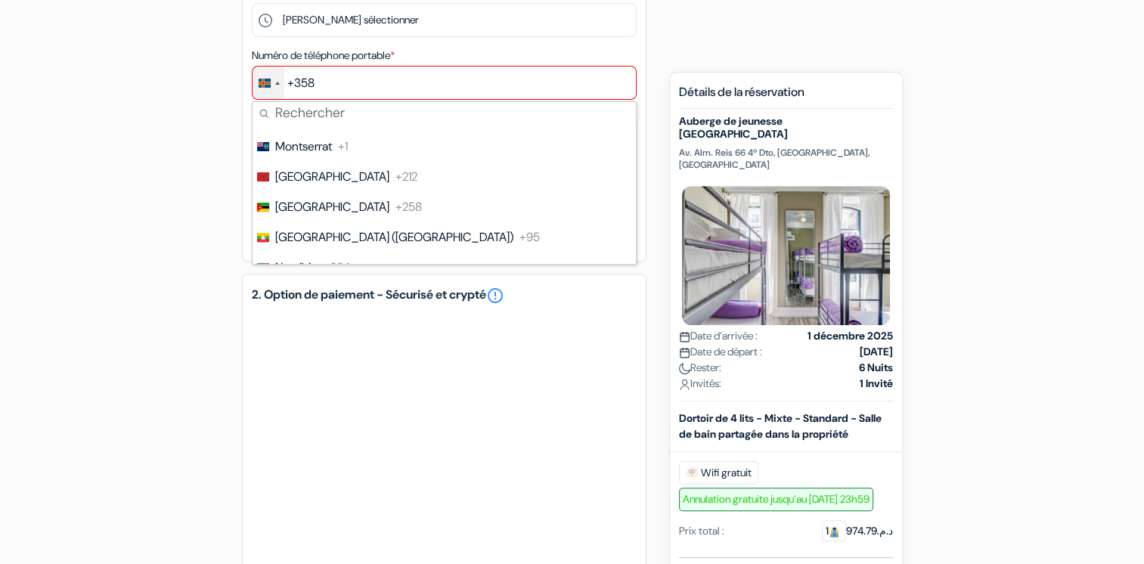
scroll to position [4385, 0]
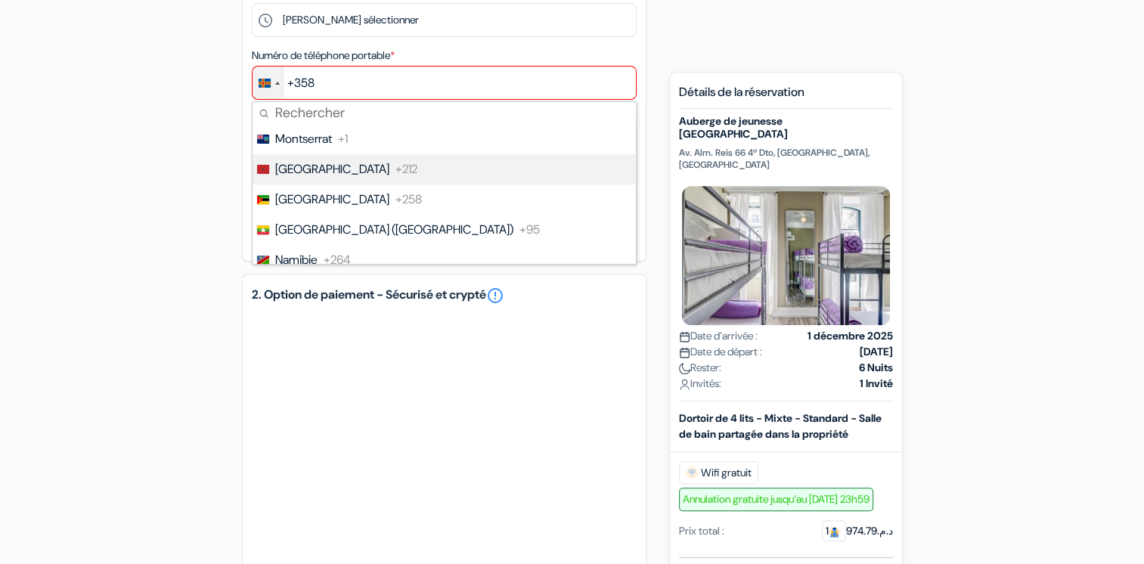
click at [348, 168] on li "Maroc +212" at bounding box center [443, 169] width 385 height 30
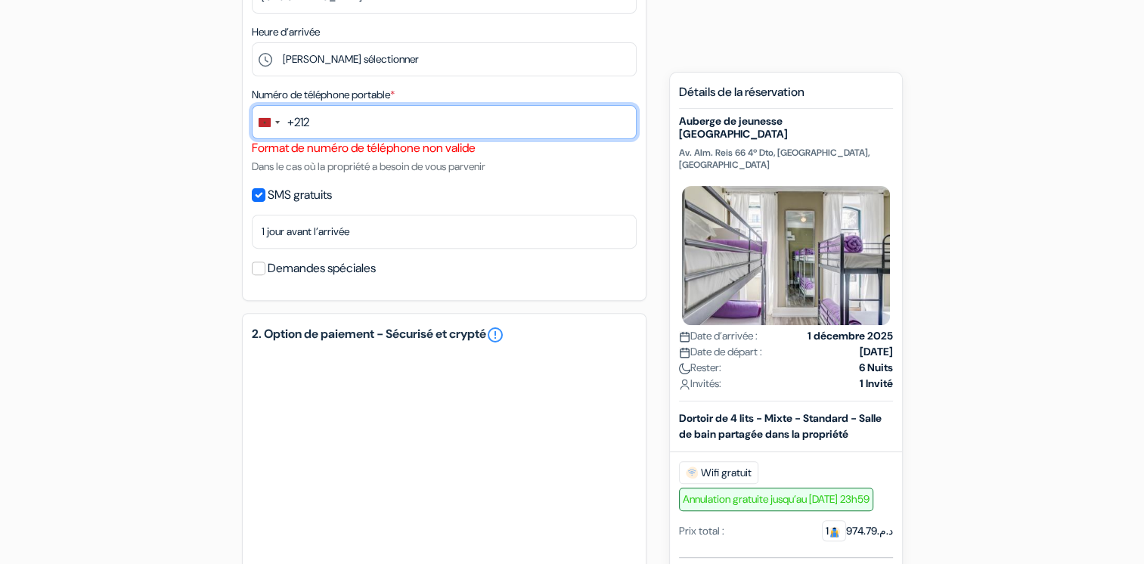
scroll to position [454, 0]
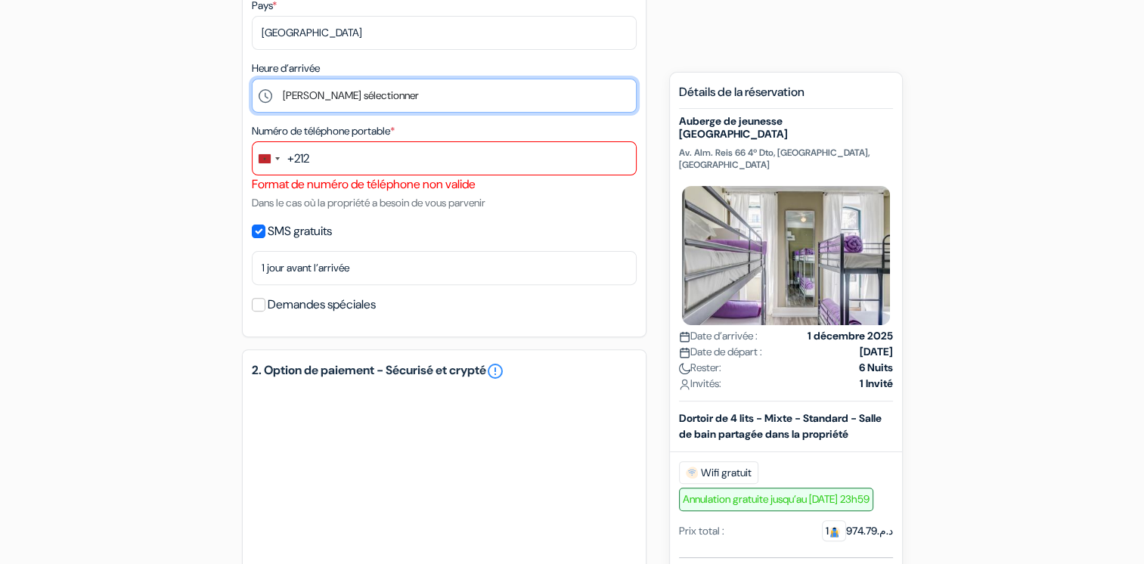
click at [361, 98] on select "Veuillez sélectionner 1:00 2:00 3:00 4:00 5:00 6:00 7:00 8:00 9:00 10:00 11:00 …" at bounding box center [444, 96] width 385 height 34
select select "13"
click at [252, 79] on select "Veuillez sélectionner 1:00 2:00 3:00 4:00 5:00 6:00 7:00 8:00 9:00 10:00 11:00 …" at bounding box center [444, 96] width 385 height 34
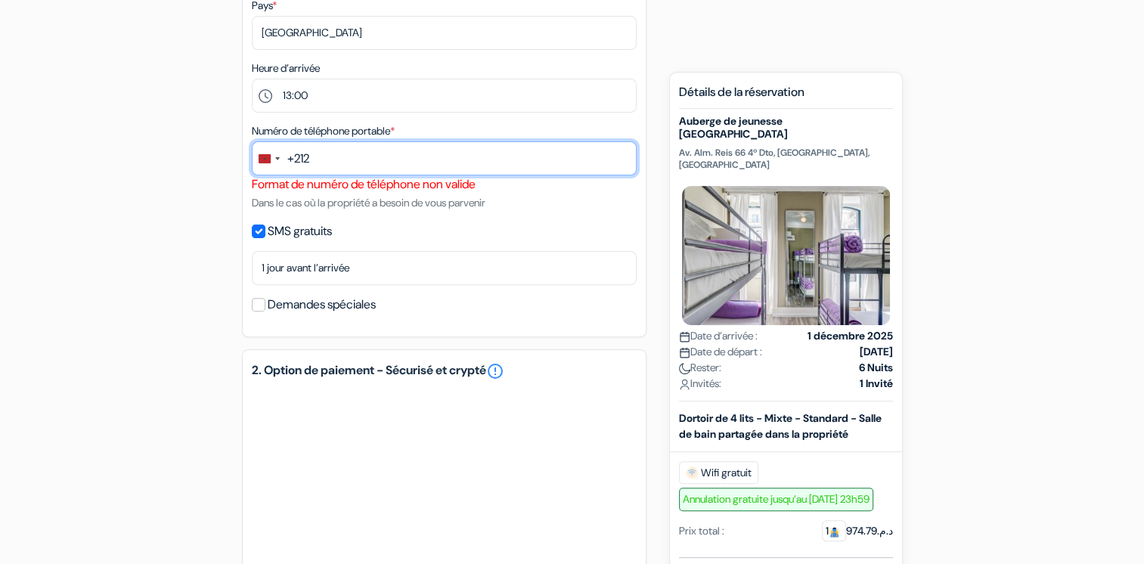
click at [332, 150] on input "text" at bounding box center [444, 158] width 385 height 34
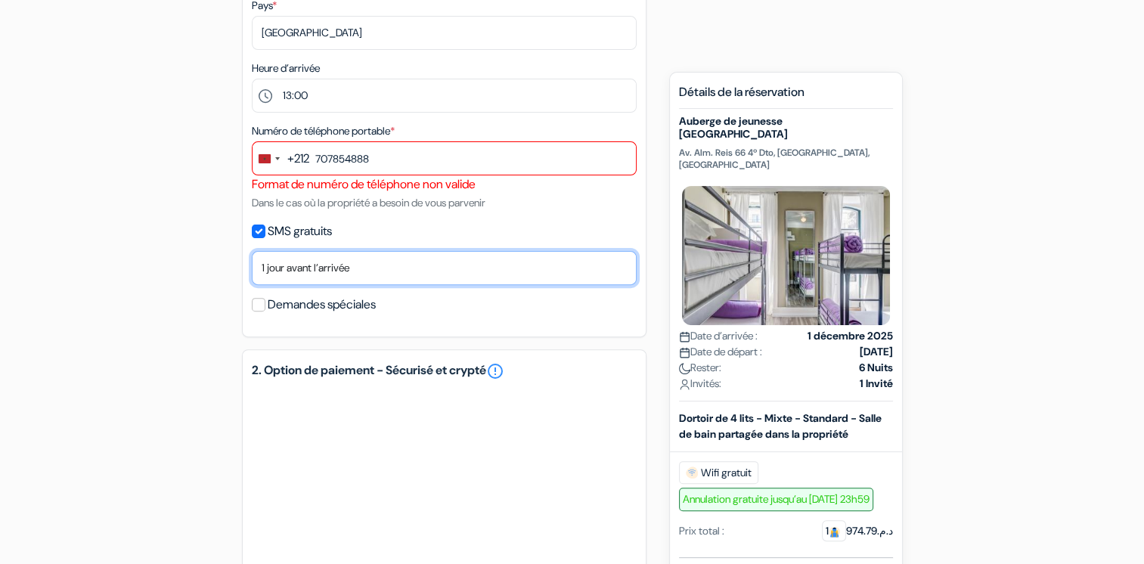
click at [351, 269] on select "Non merci Envoyer maintenant Jour d’arrivée 1 jour avant l’arrivée 2 jours avan…" at bounding box center [444, 268] width 385 height 34
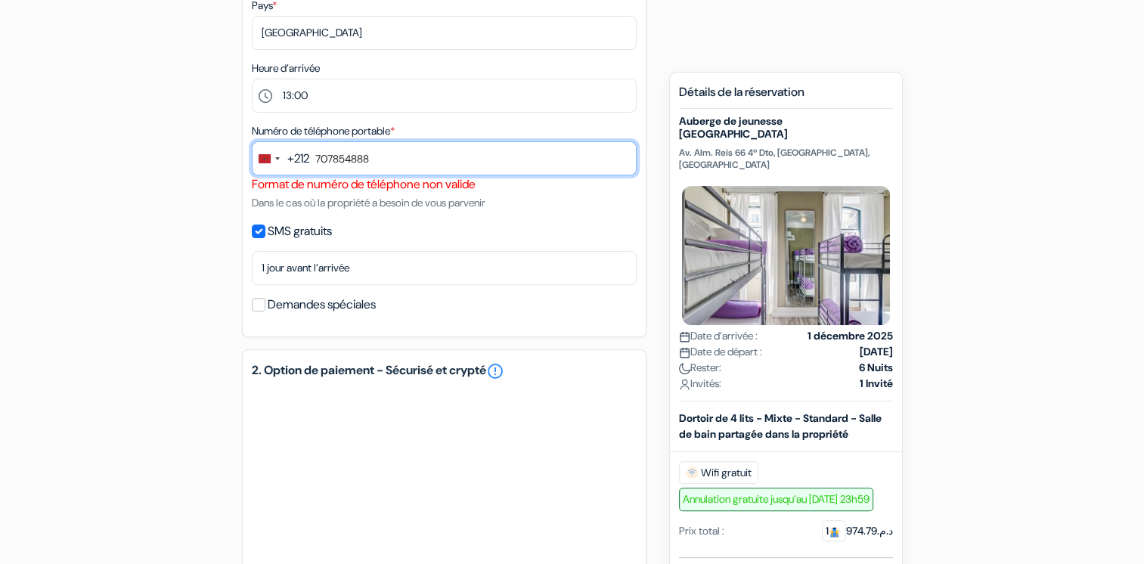
click at [339, 166] on input "707854888" at bounding box center [444, 158] width 385 height 34
click at [316, 156] on input "707854888" at bounding box center [444, 158] width 385 height 34
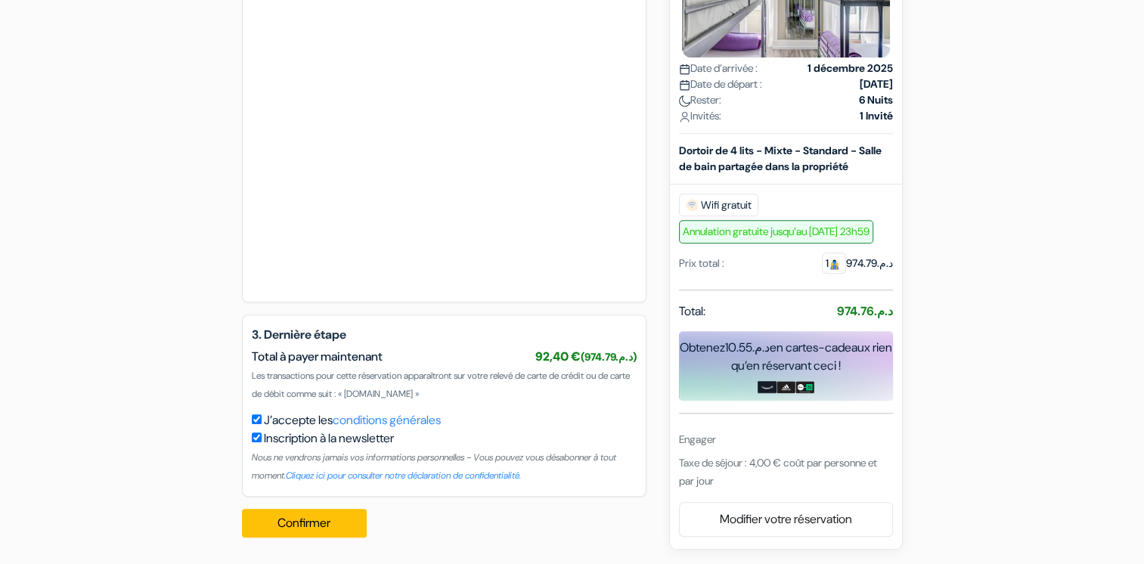
scroll to position [986, 0]
type input "0707854888"
click at [337, 513] on button "Confirmer Loading..." at bounding box center [305, 522] width 126 height 29
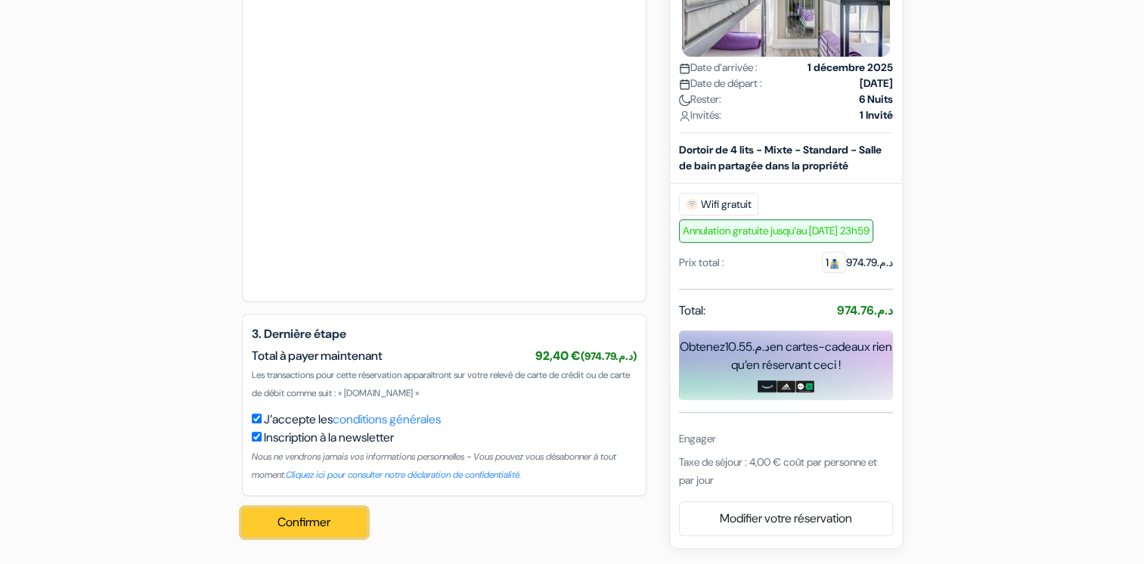
click at [338, 513] on button "Confirmer Loading..." at bounding box center [305, 522] width 126 height 29
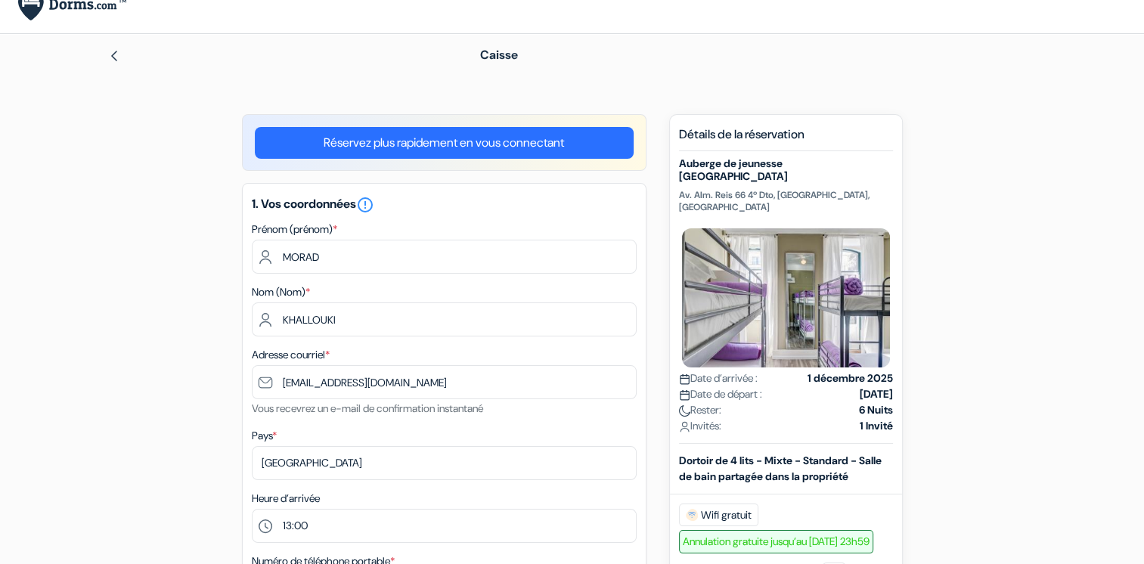
scroll to position [0, 0]
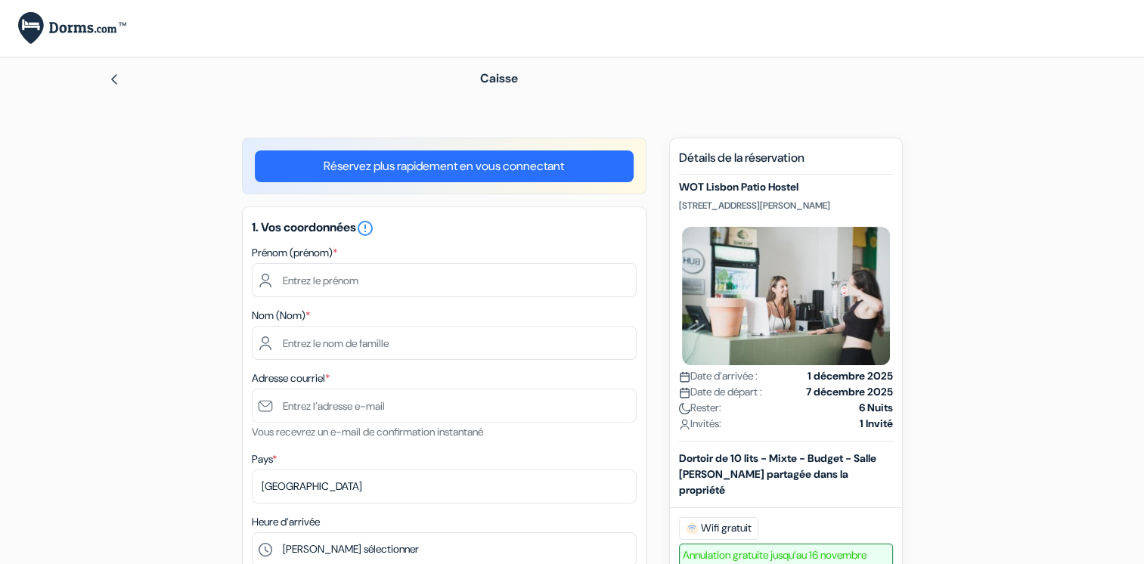
type input "MORAD"
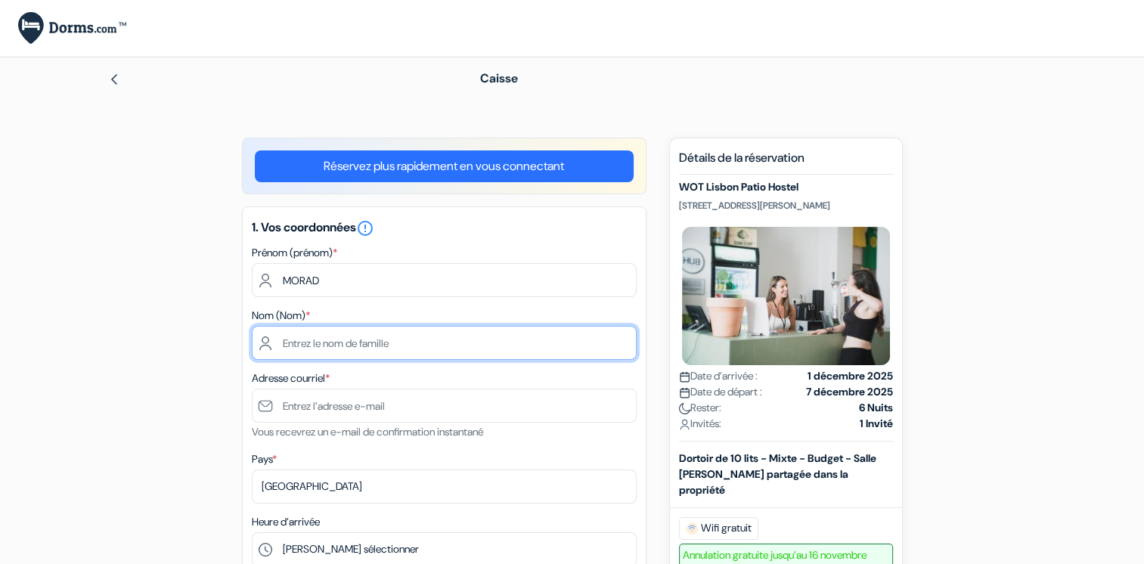
type input "KHALLOUKI"
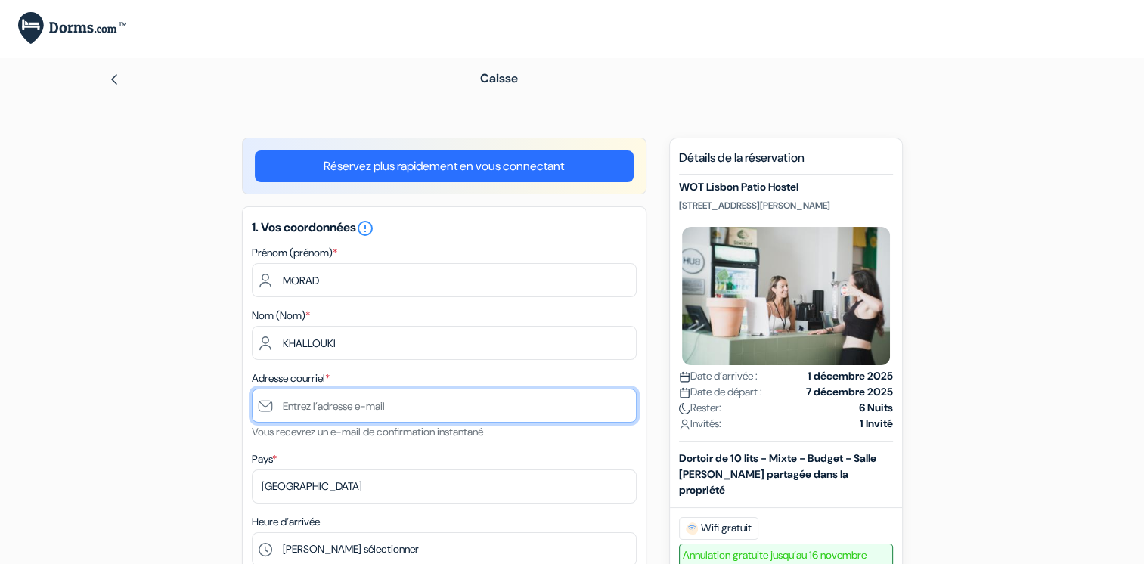
type input "[EMAIL_ADDRESS][DOMAIN_NAME]"
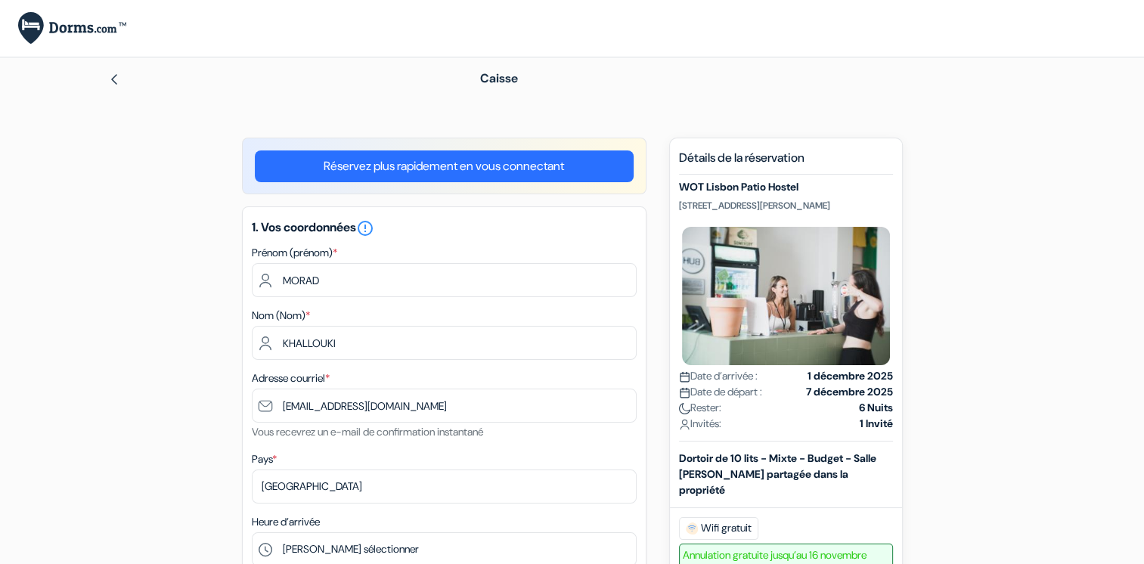
type input "[PHONE_NUMBER]"
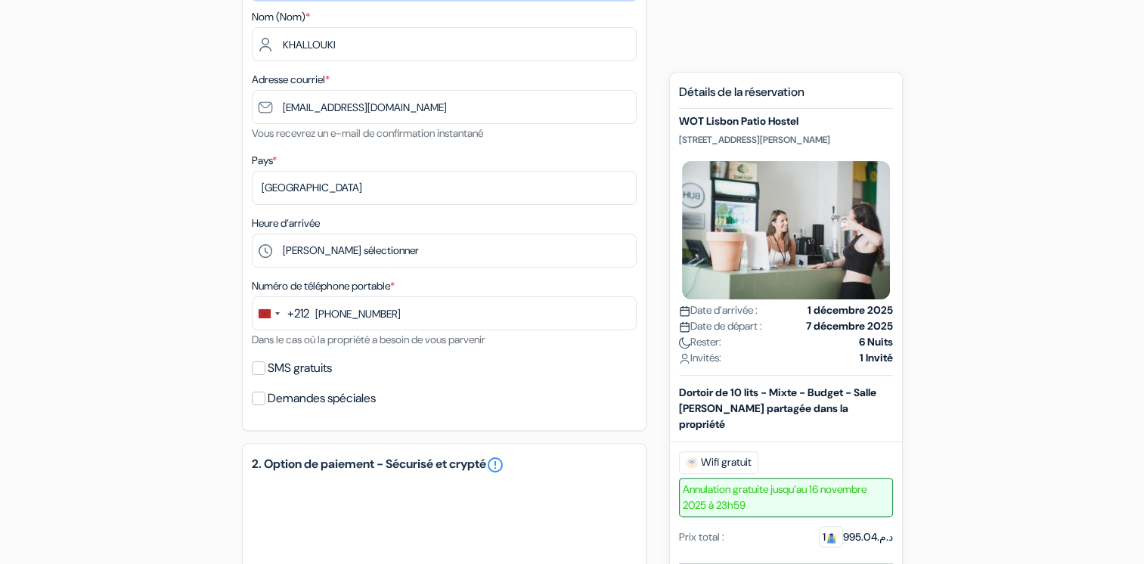
scroll to position [302, 0]
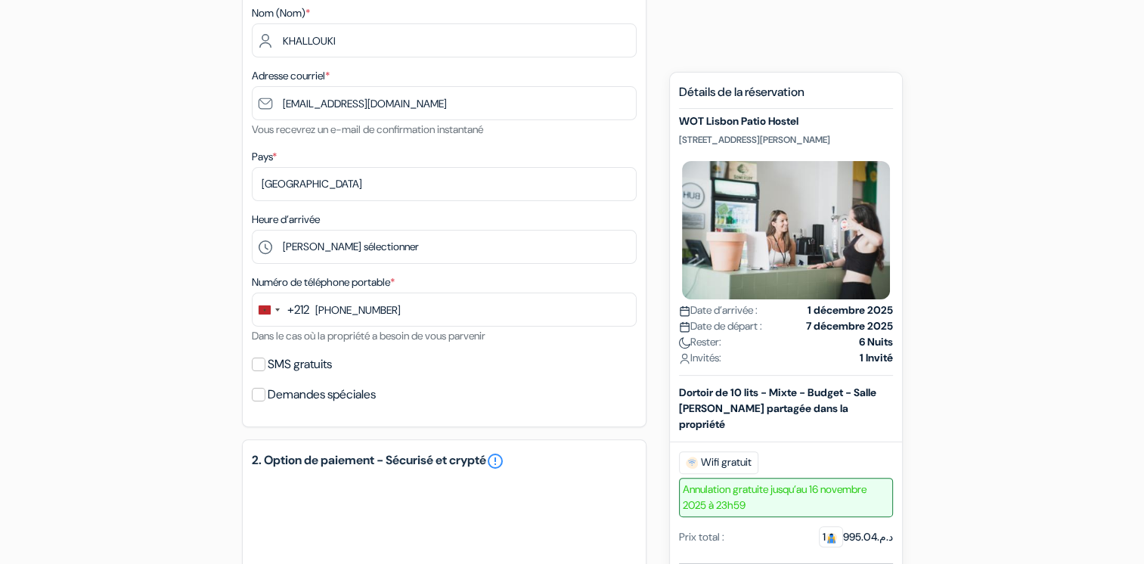
click at [332, 366] on label "SMS gratuits" at bounding box center [300, 364] width 64 height 21
click at [265, 366] on input "SMS gratuits" at bounding box center [259, 365] width 14 height 14
checkbox input "true"
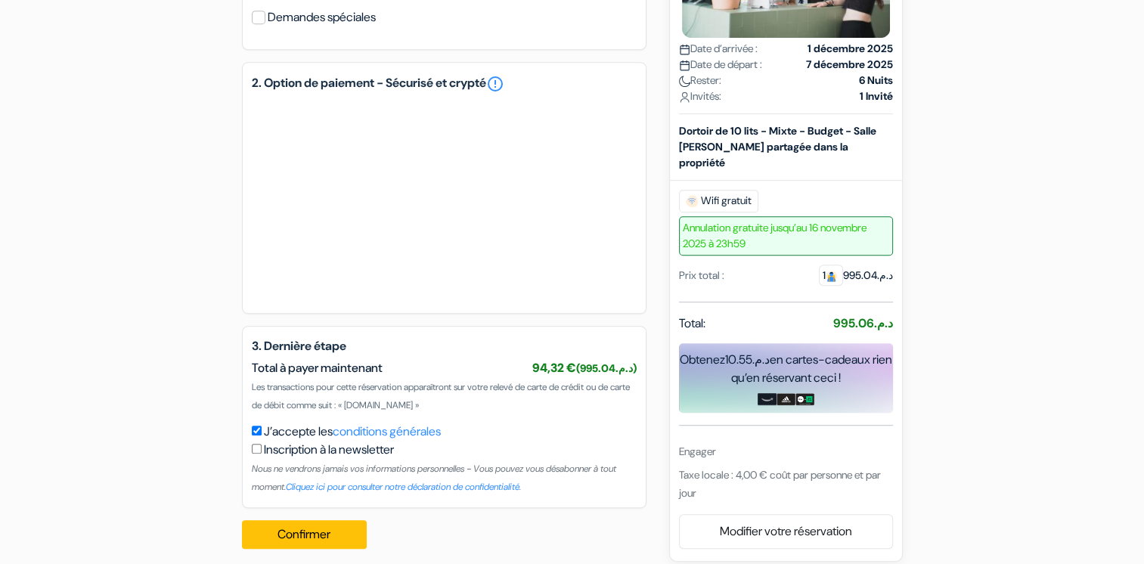
scroll to position [735, 0]
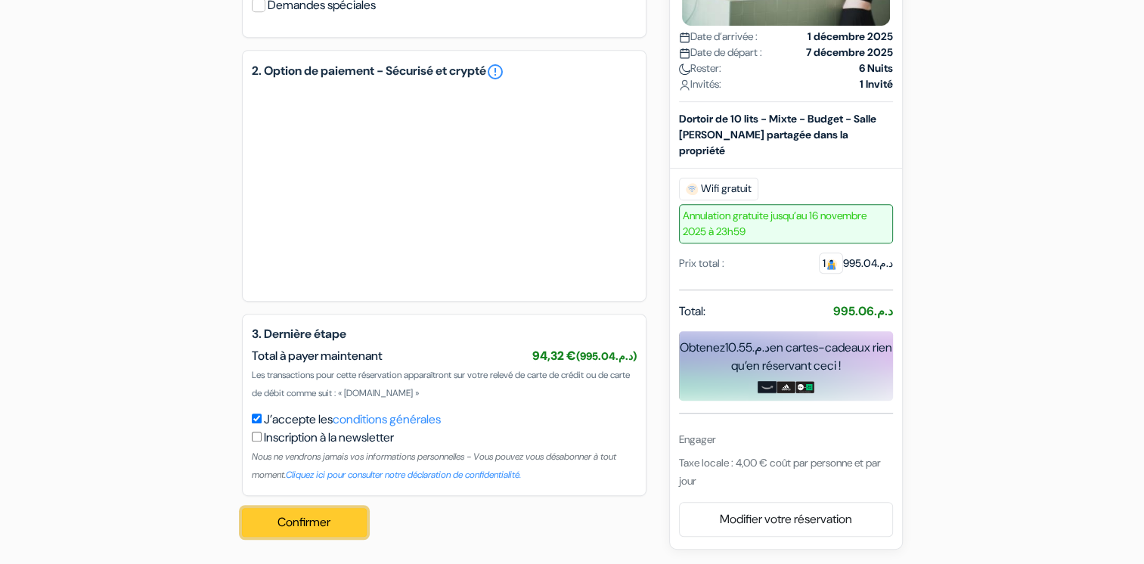
click at [302, 525] on font "Confirmer" at bounding box center [303, 522] width 53 height 16
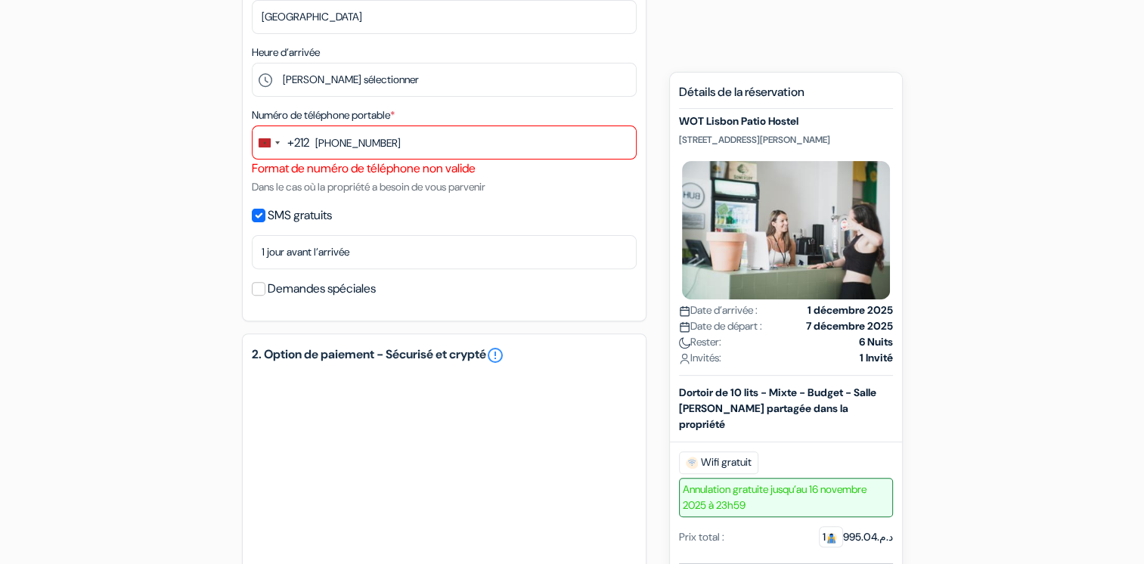
scroll to position [454, 0]
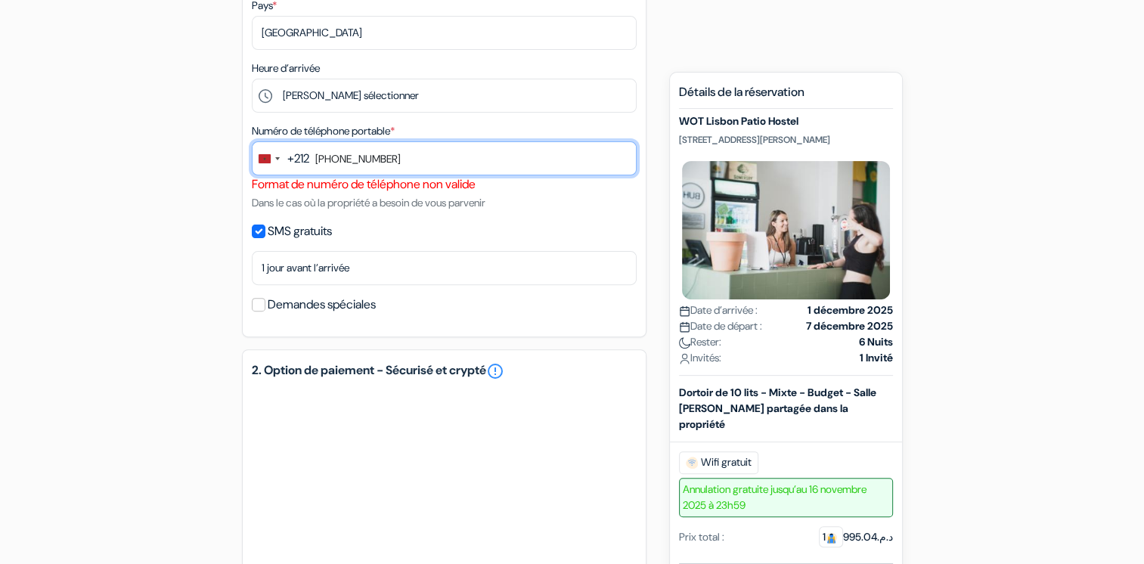
drag, startPoint x: 335, startPoint y: 157, endPoint x: 313, endPoint y: 171, distance: 25.8
click at [313, 171] on input "[PHONE_NUMBER]" at bounding box center [444, 158] width 385 height 34
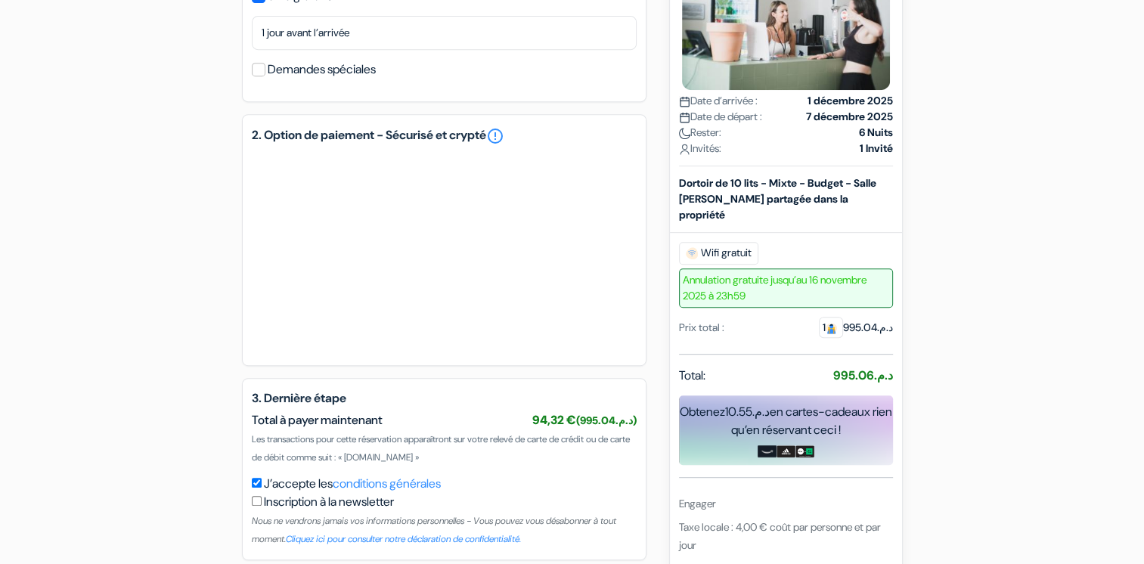
scroll to position [753, 0]
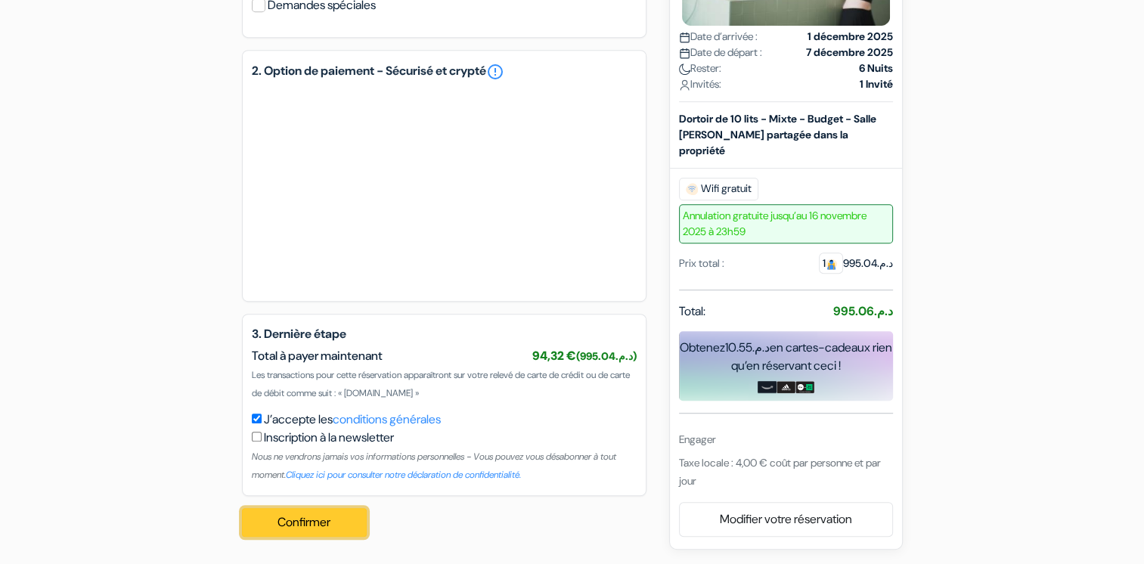
click at [326, 520] on font "Confirmer" at bounding box center [303, 522] width 53 height 16
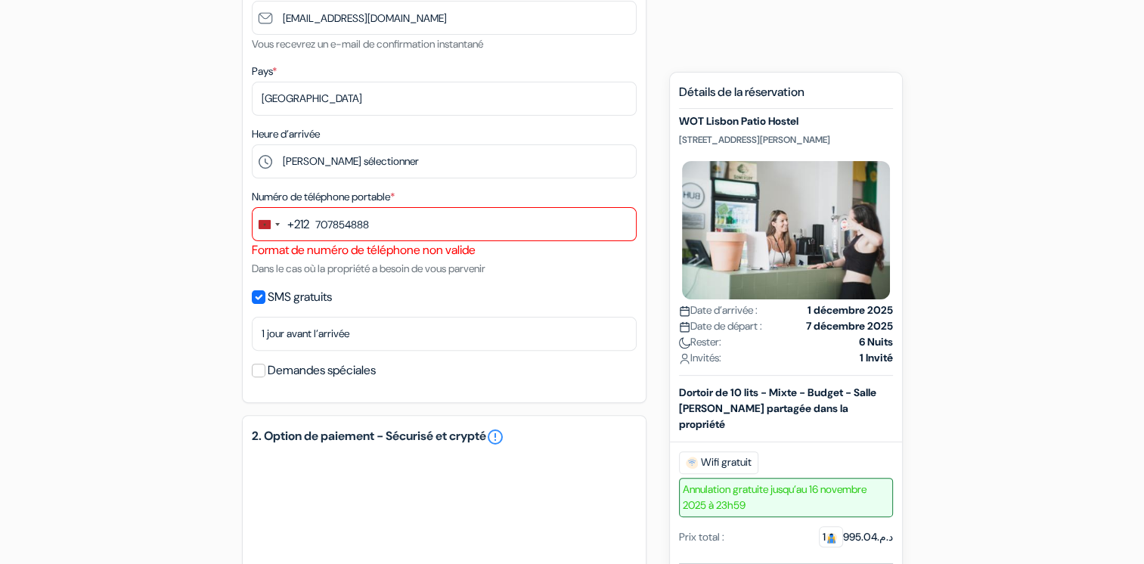
scroll to position [375, 0]
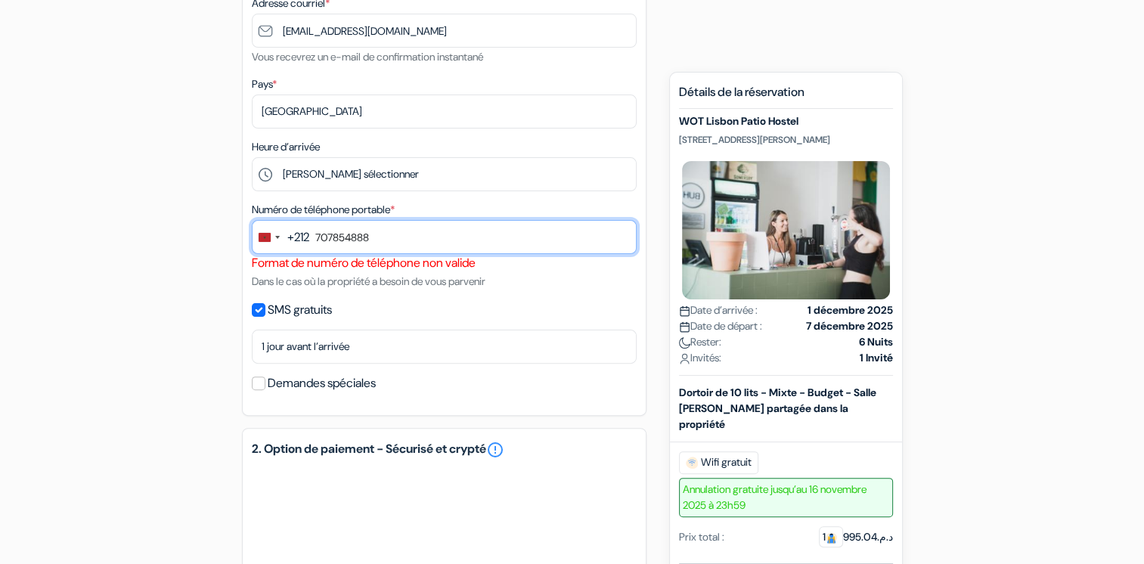
click at [321, 237] on input "707854888" at bounding box center [444, 237] width 385 height 34
click at [333, 237] on input "7 07854888" at bounding box center [444, 237] width 385 height 34
click at [349, 236] on input "7 07 854888" at bounding box center [444, 237] width 385 height 34
click at [363, 238] on input "7 07 85 4888" at bounding box center [444, 237] width 385 height 34
click at [356, 238] on input "7 07 85 4 888" at bounding box center [444, 237] width 385 height 34
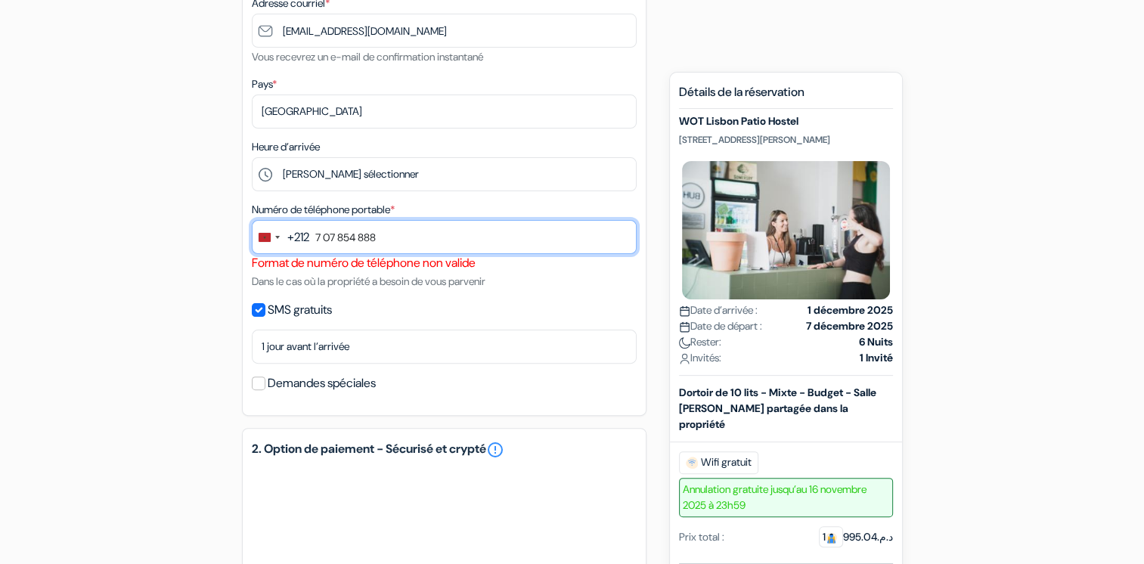
click at [325, 242] on input "7 07 854 888" at bounding box center [444, 237] width 385 height 34
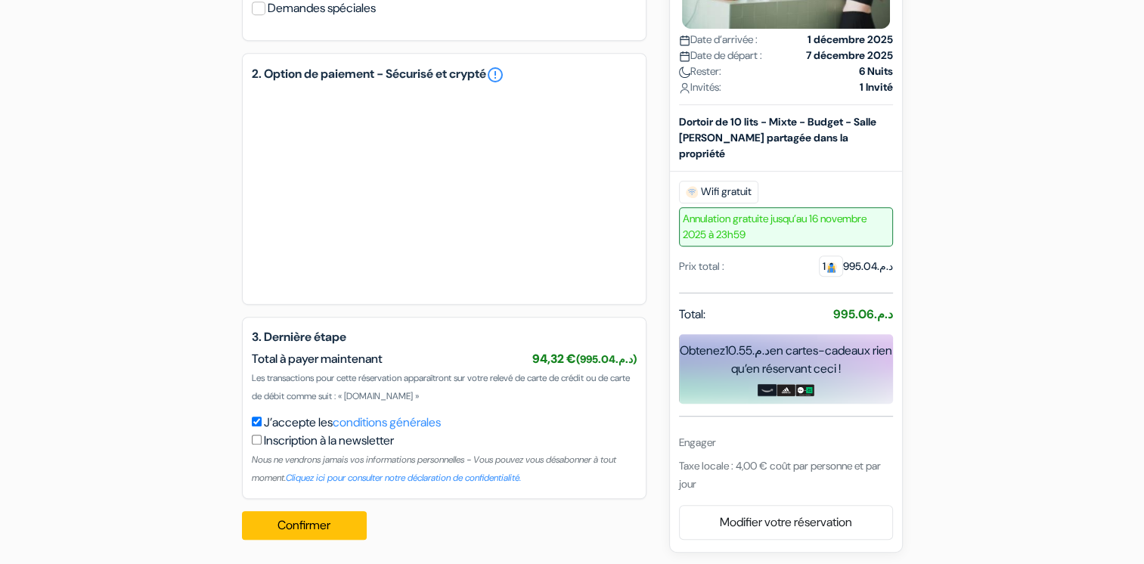
scroll to position [753, 0]
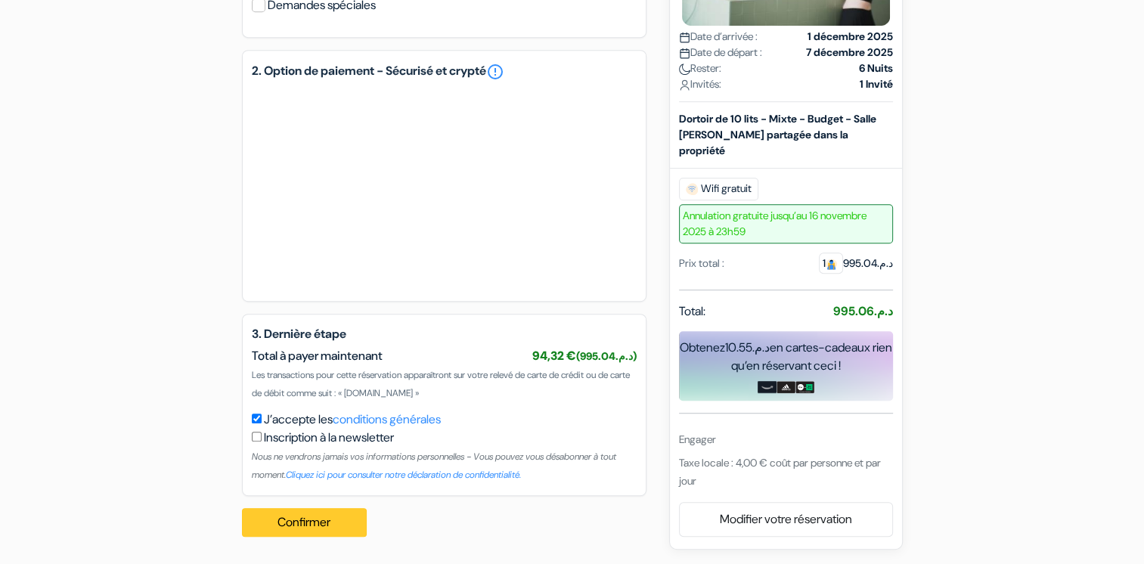
type input "707 854 888"
click at [335, 519] on button "Confirmer Loading..." at bounding box center [305, 522] width 126 height 29
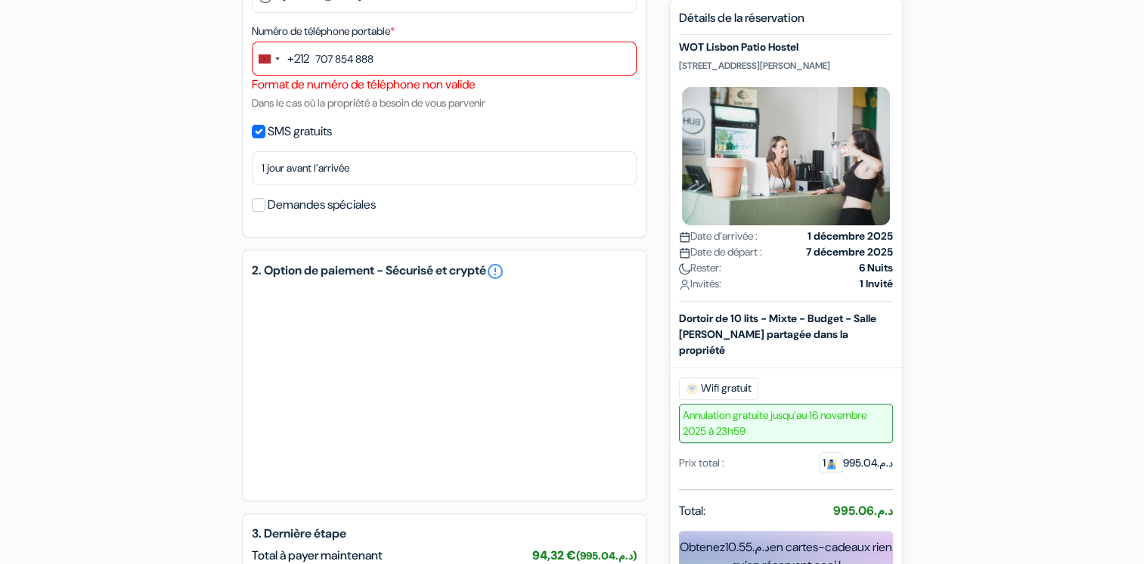
scroll to position [451, 0]
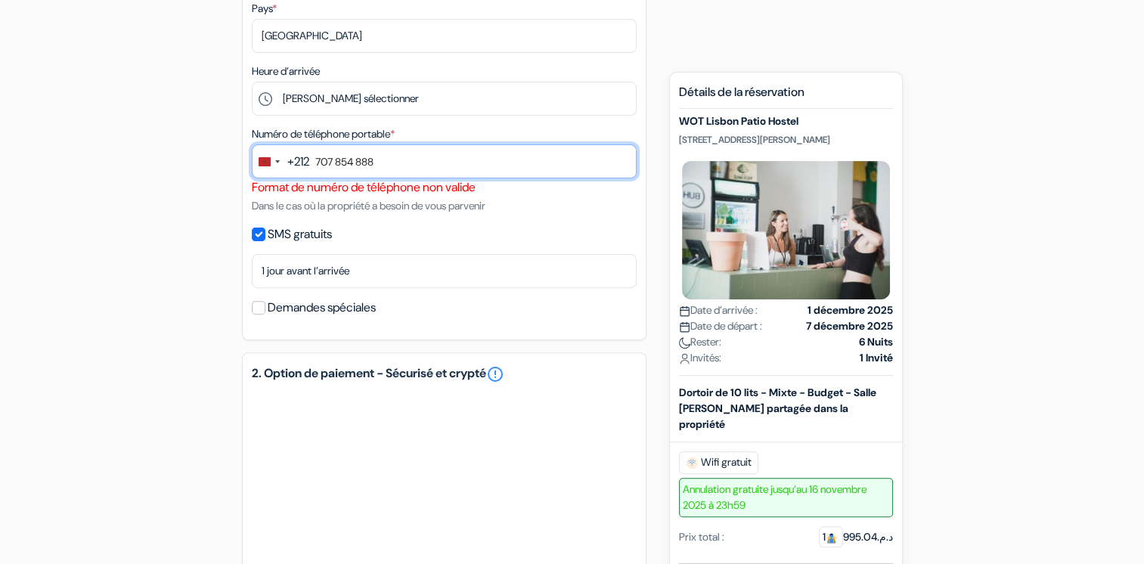
click at [338, 163] on input "707 854 888" at bounding box center [444, 161] width 385 height 34
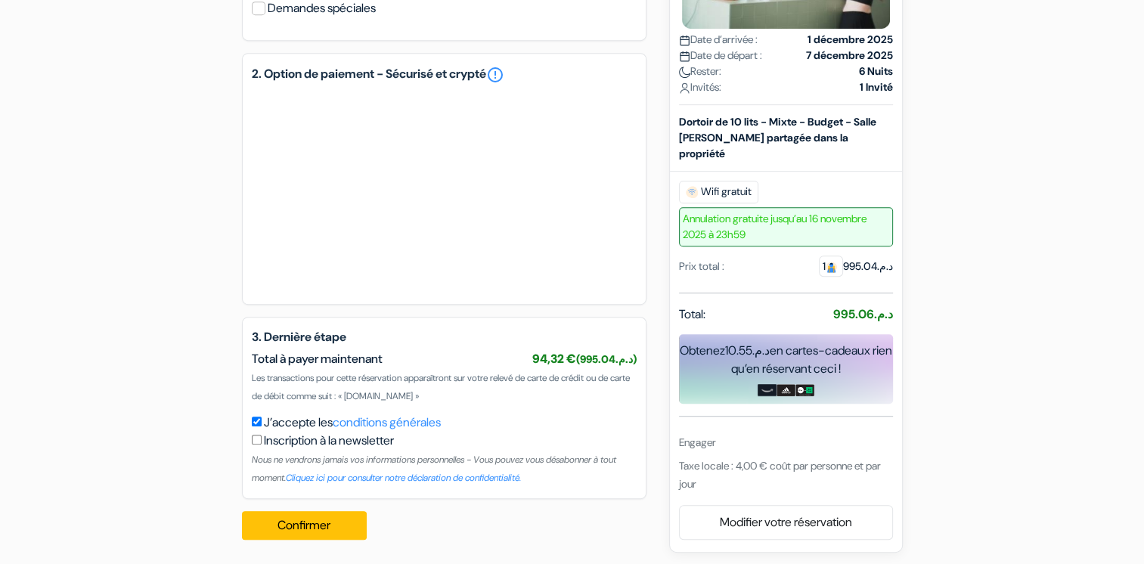
scroll to position [753, 0]
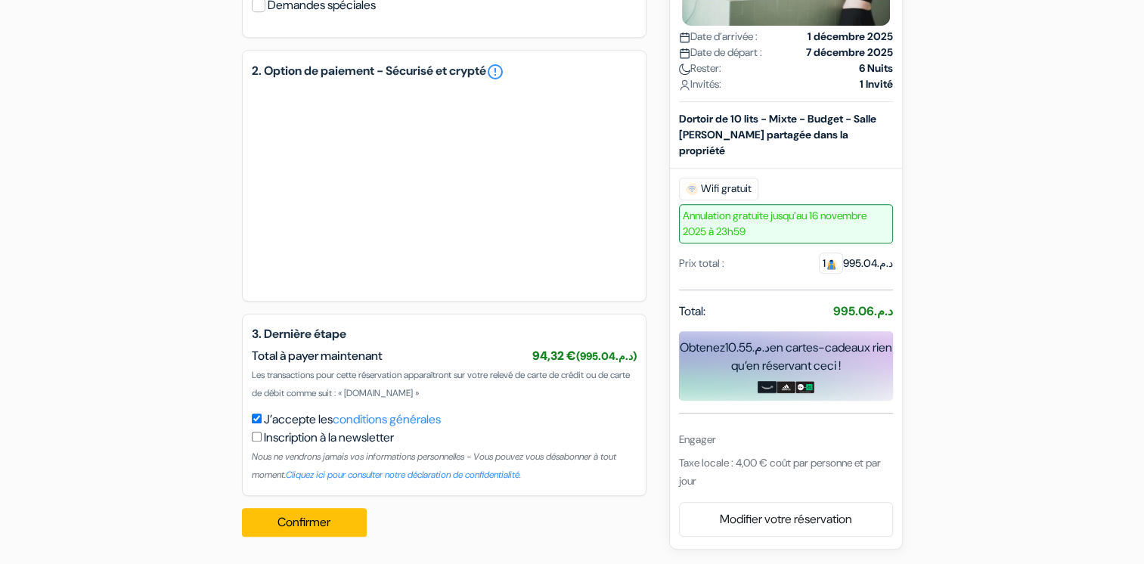
click at [255, 421] on input "J’accepte les conditions générales" at bounding box center [257, 419] width 10 height 10
checkbox input "false"
click at [258, 438] on input "checkbox" at bounding box center [257, 437] width 10 height 10
checkbox input "true"
